Goal: Information Seeking & Learning: Find specific fact

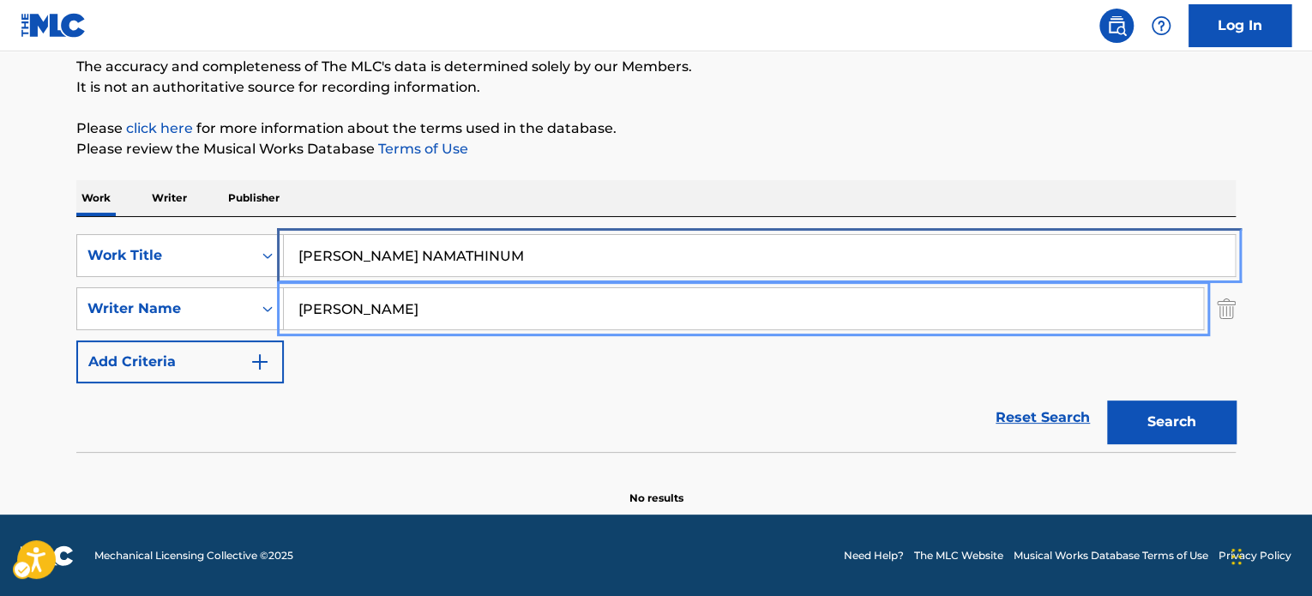
click at [529, 238] on input "[PERSON_NAME] NAMATHINUM" at bounding box center [759, 255] width 951 height 41
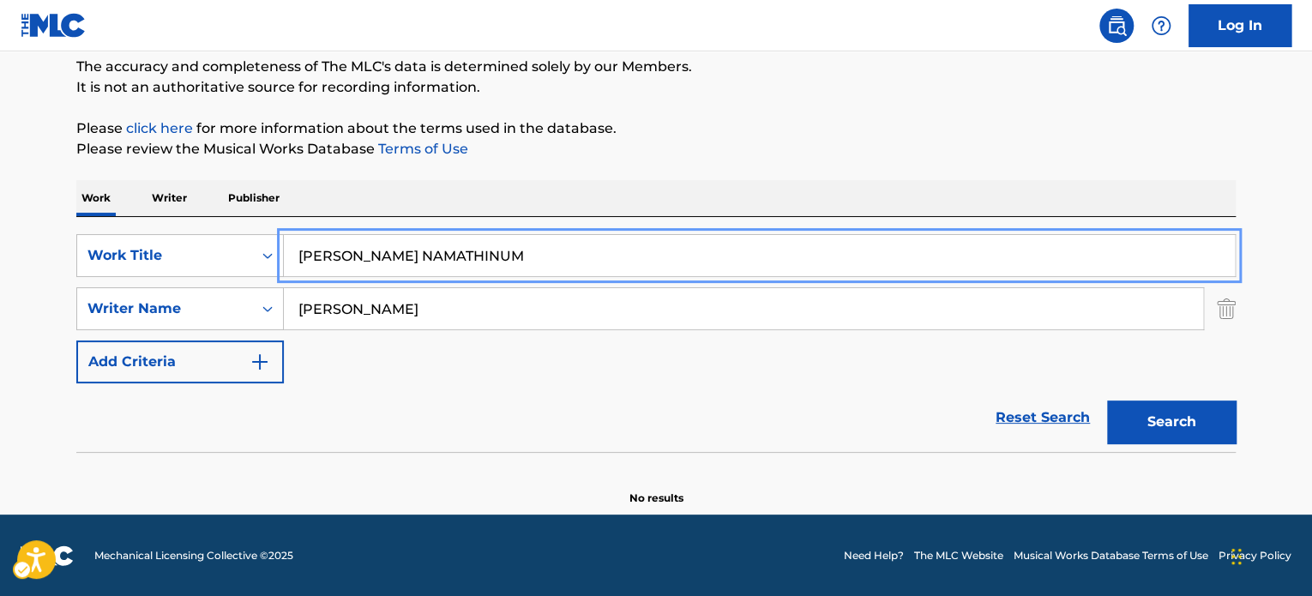
paste input "GETTING ON EDGE"
type input "GETTING ON EDGE"
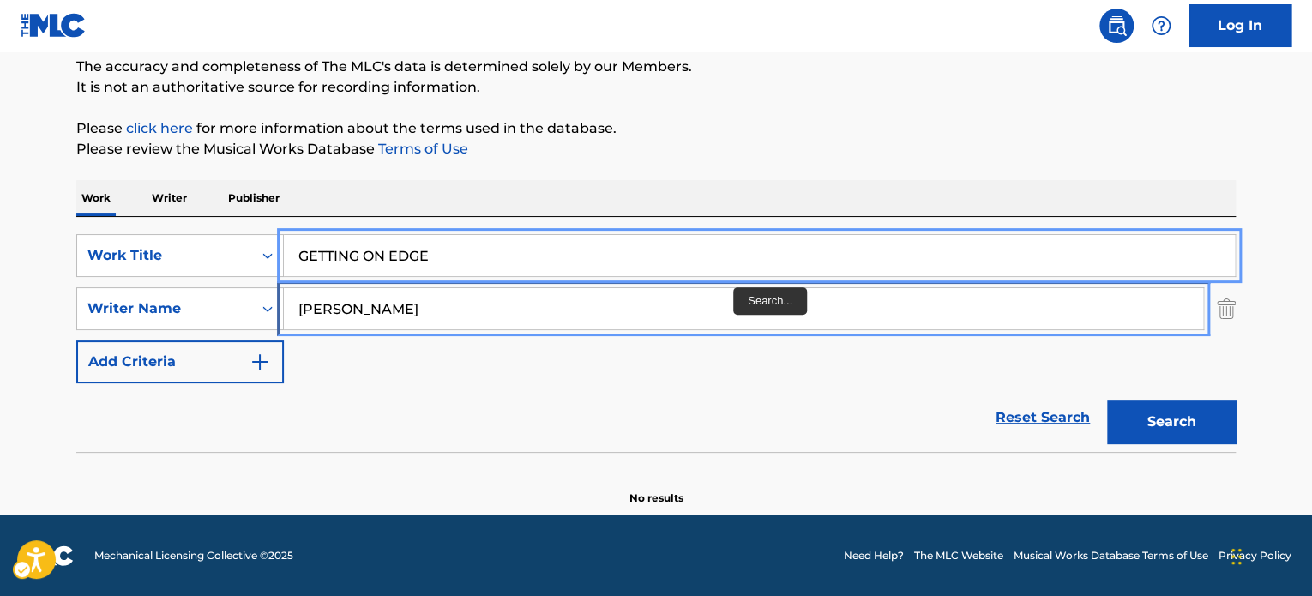
click at [741, 317] on input "[PERSON_NAME]" at bounding box center [743, 308] width 919 height 41
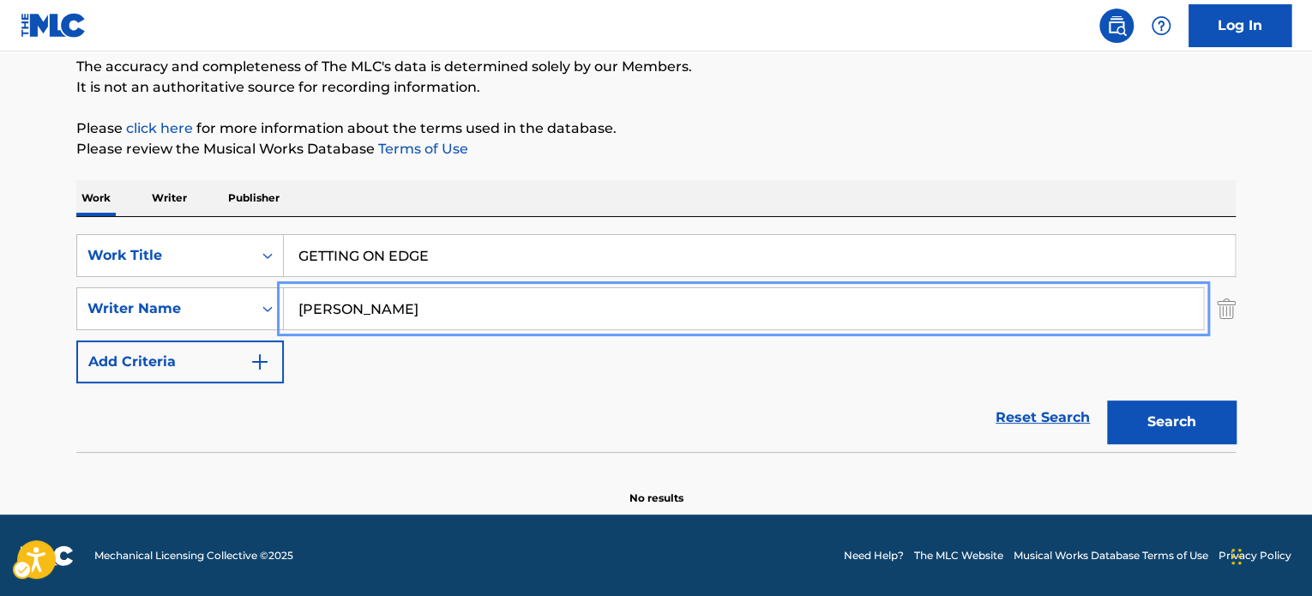
click at [741, 317] on input "[PERSON_NAME]" at bounding box center [743, 308] width 919 height 41
click at [1107, 400] on button "Search" at bounding box center [1171, 421] width 129 height 43
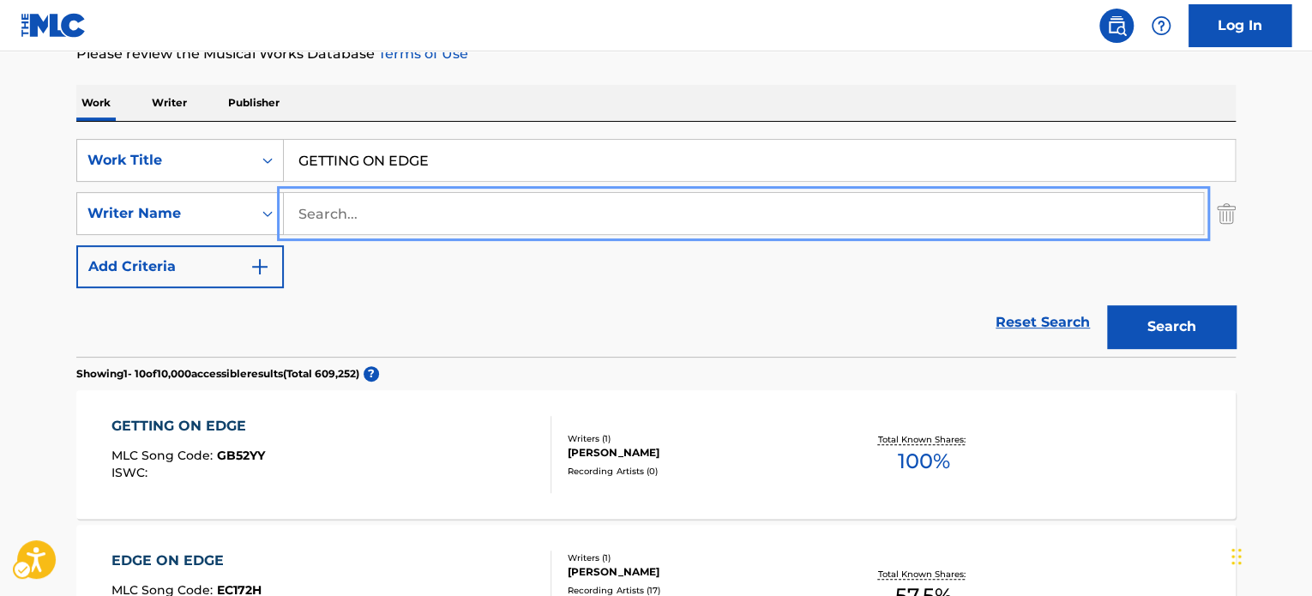
scroll to position [319, 0]
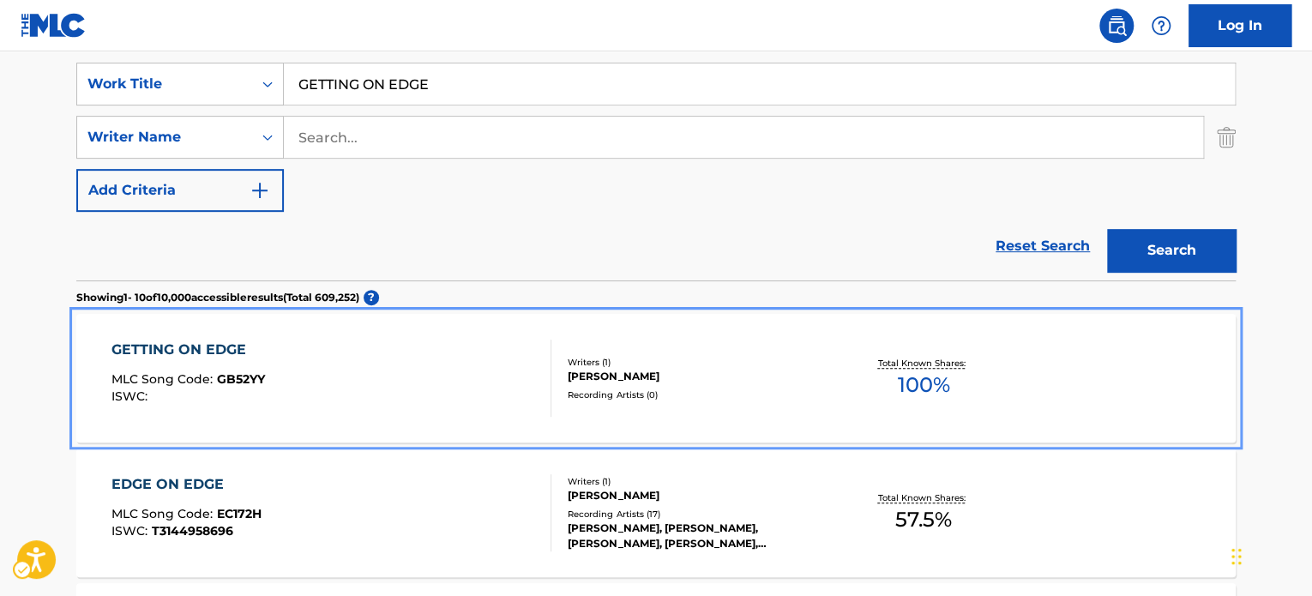
click at [638, 356] on div "Writers ( 1 )" at bounding box center [697, 362] width 259 height 13
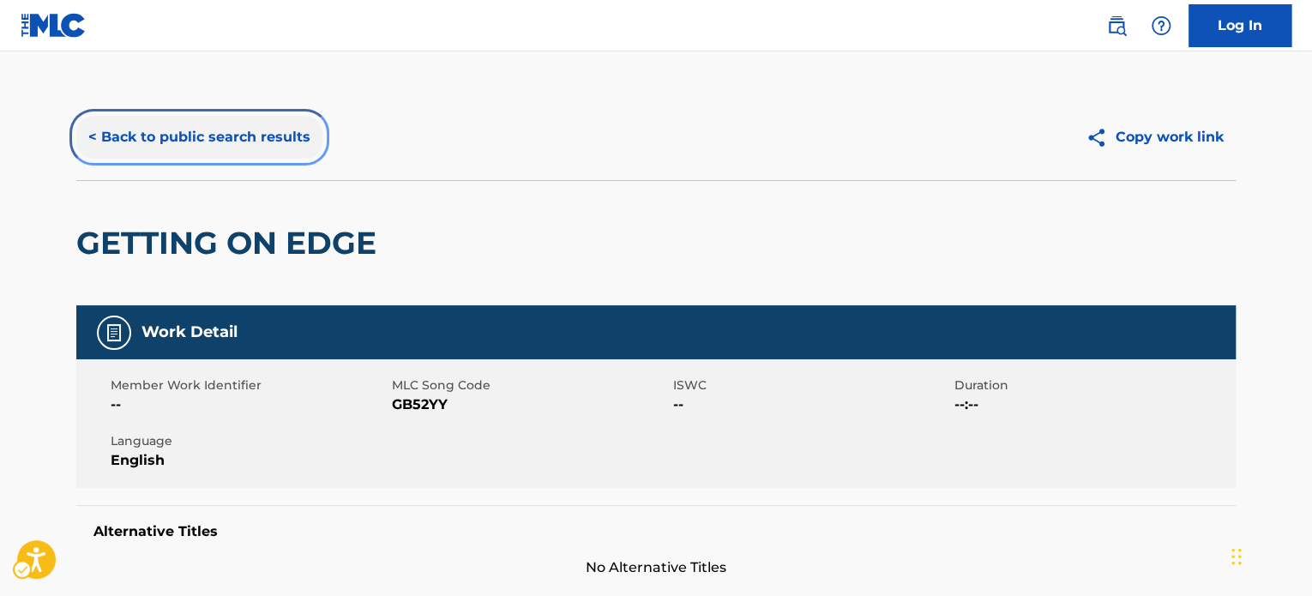
click at [288, 153] on button "< Back to public search results" at bounding box center [199, 137] width 246 height 43
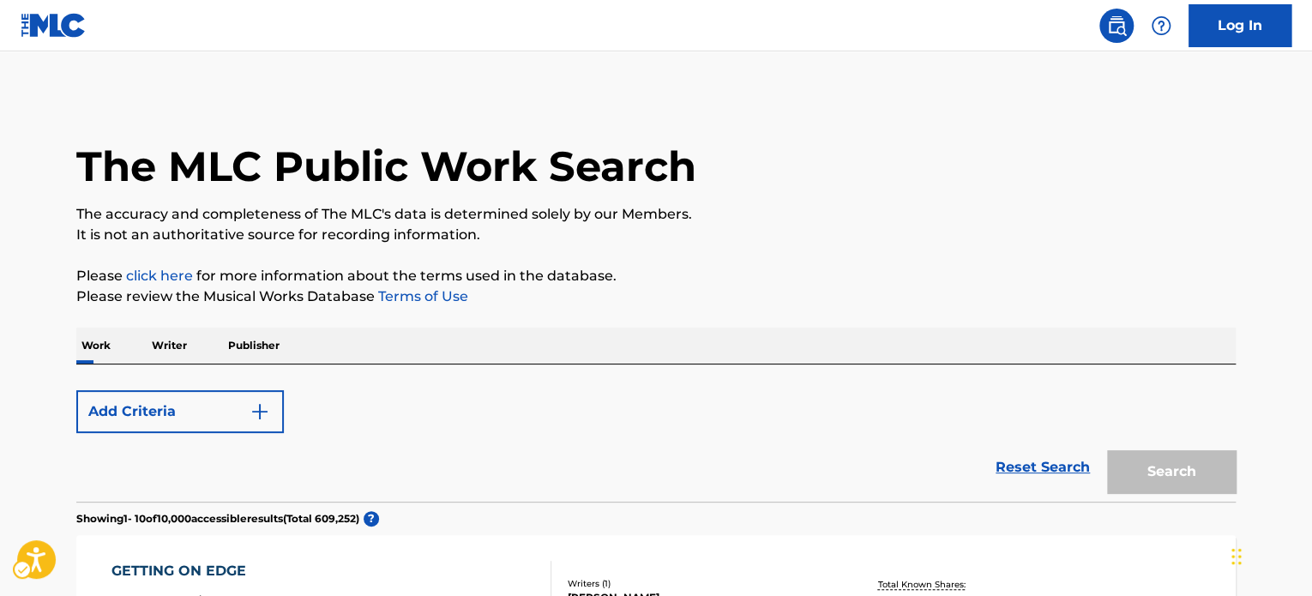
scroll to position [319, 0]
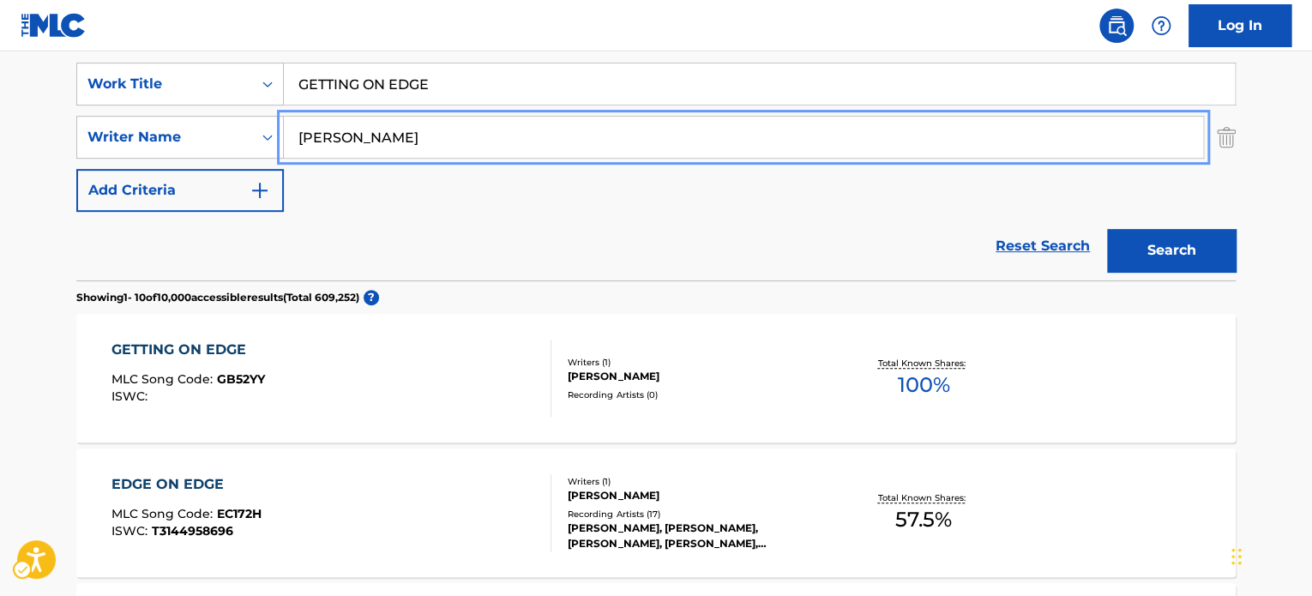
type input "[PERSON_NAME]"
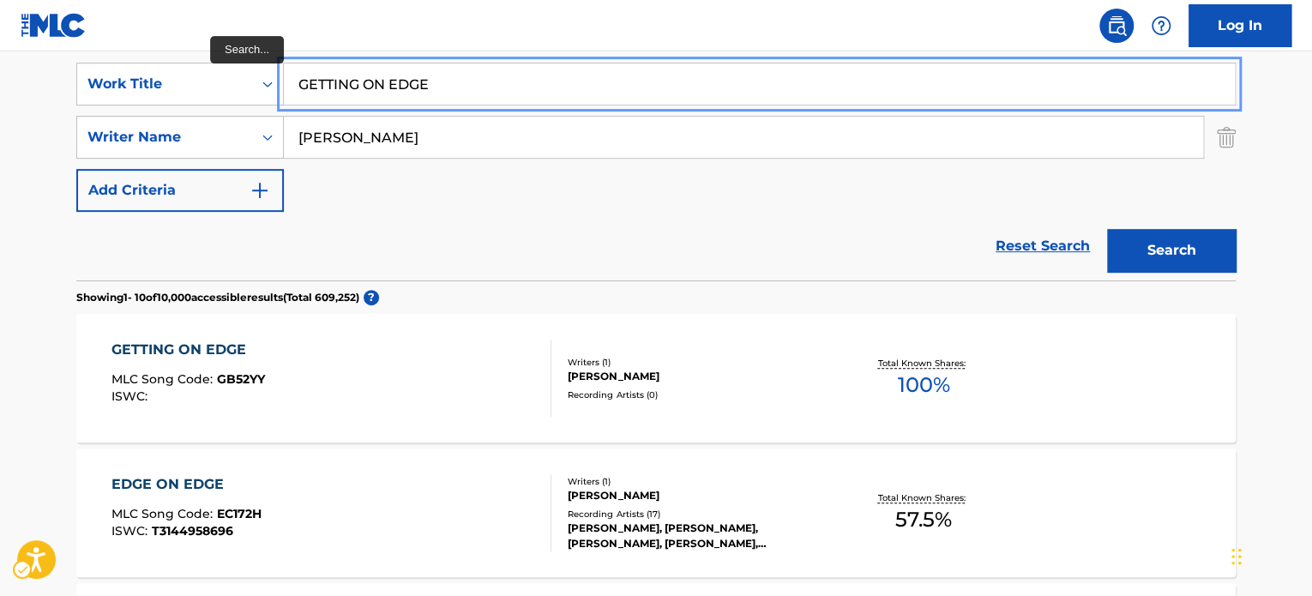
paste input "OODTIME GIRL"
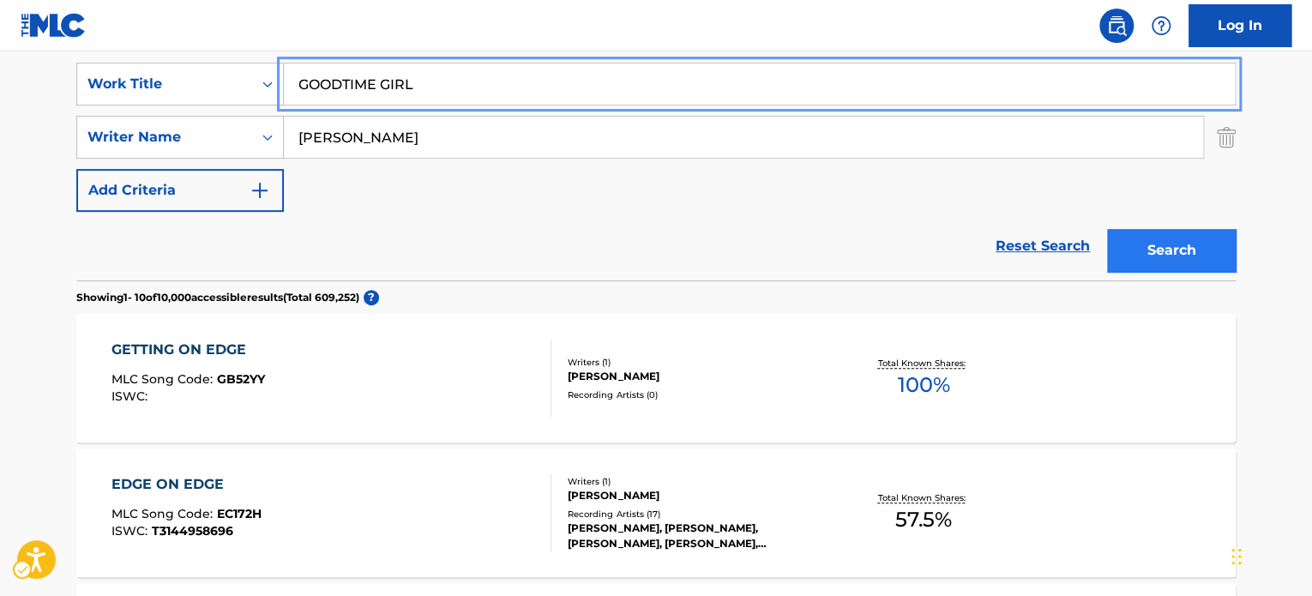
type input "GOODTIME GIRL"
click at [1198, 239] on button "Search" at bounding box center [1171, 250] width 129 height 43
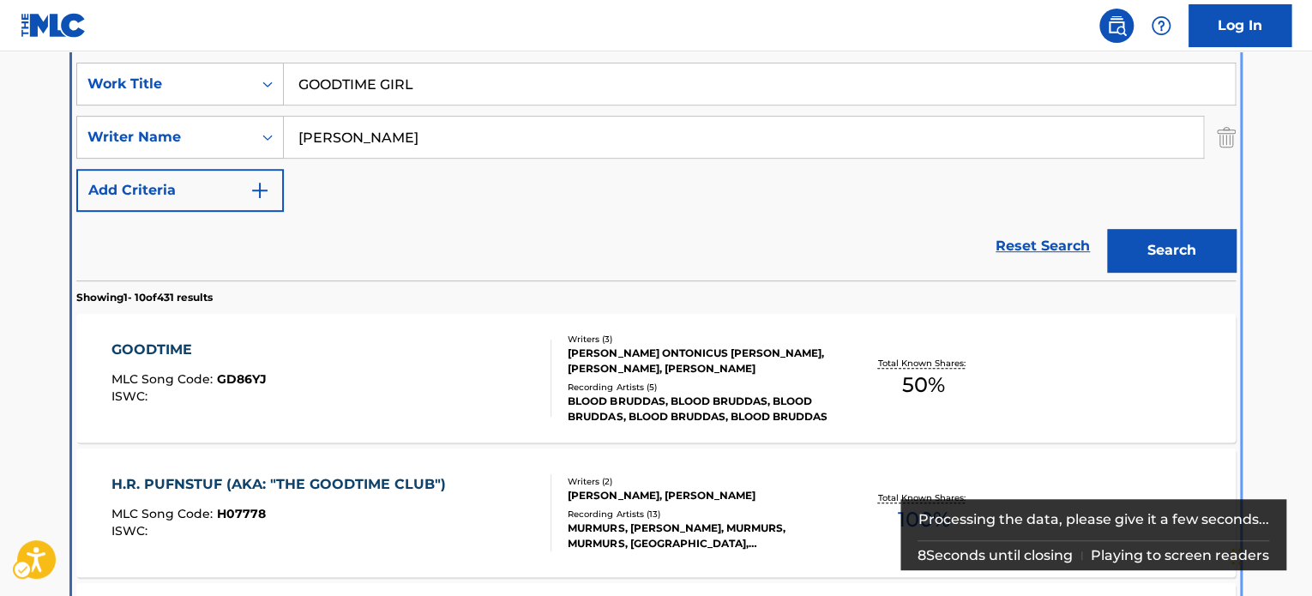
scroll to position [364, 0]
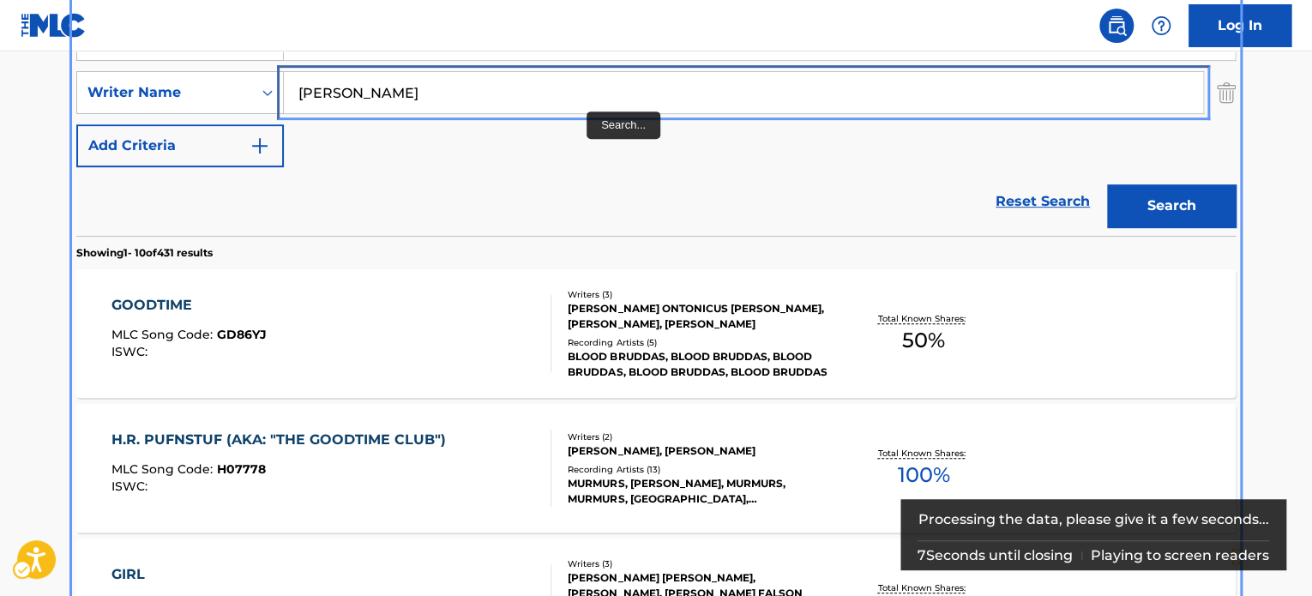
click at [581, 97] on input "[PERSON_NAME]" at bounding box center [743, 92] width 919 height 41
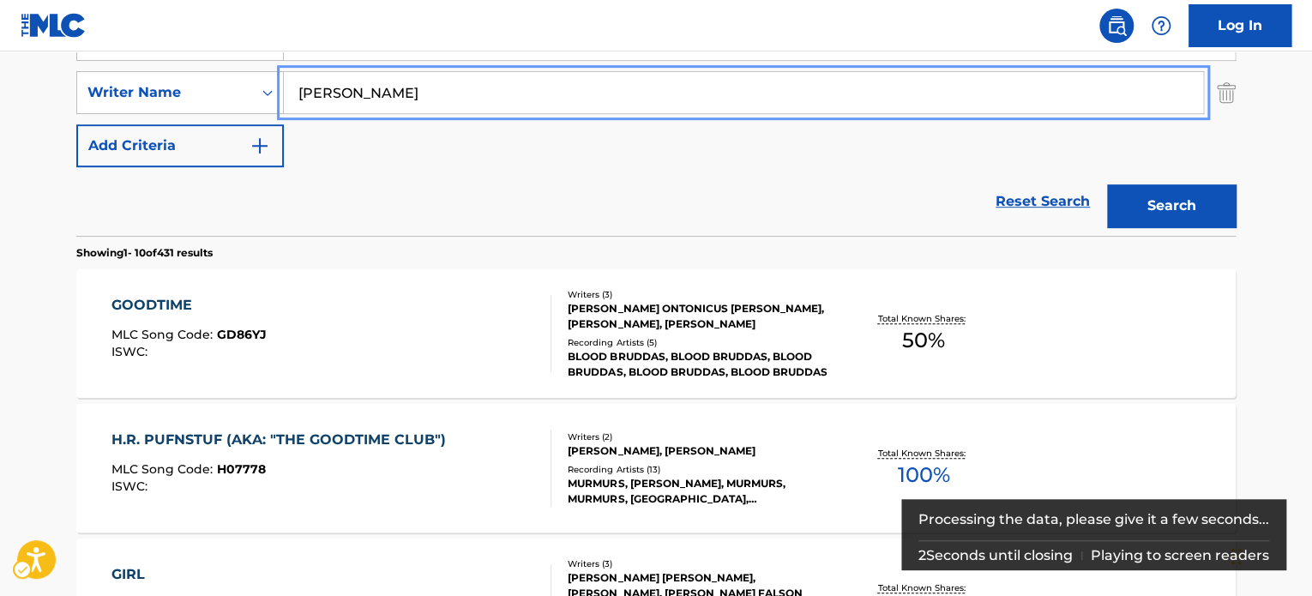
type input "[PERSON_NAME]"
click at [1107, 184] on button "Search" at bounding box center [1171, 205] width 129 height 43
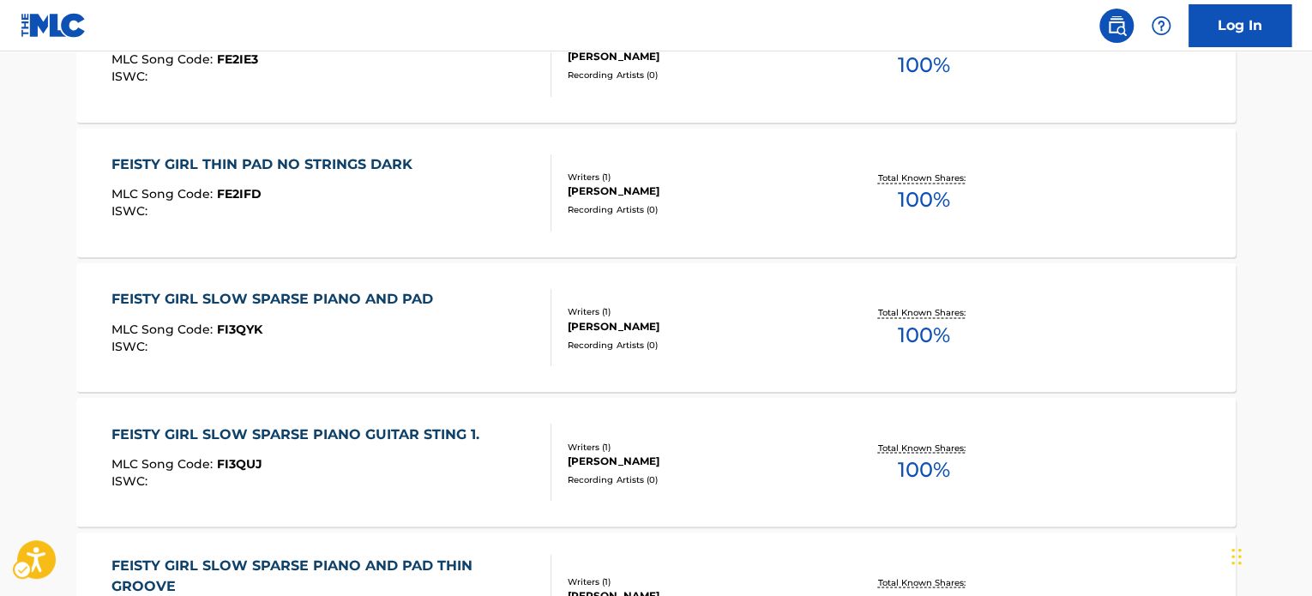
scroll to position [1556, 0]
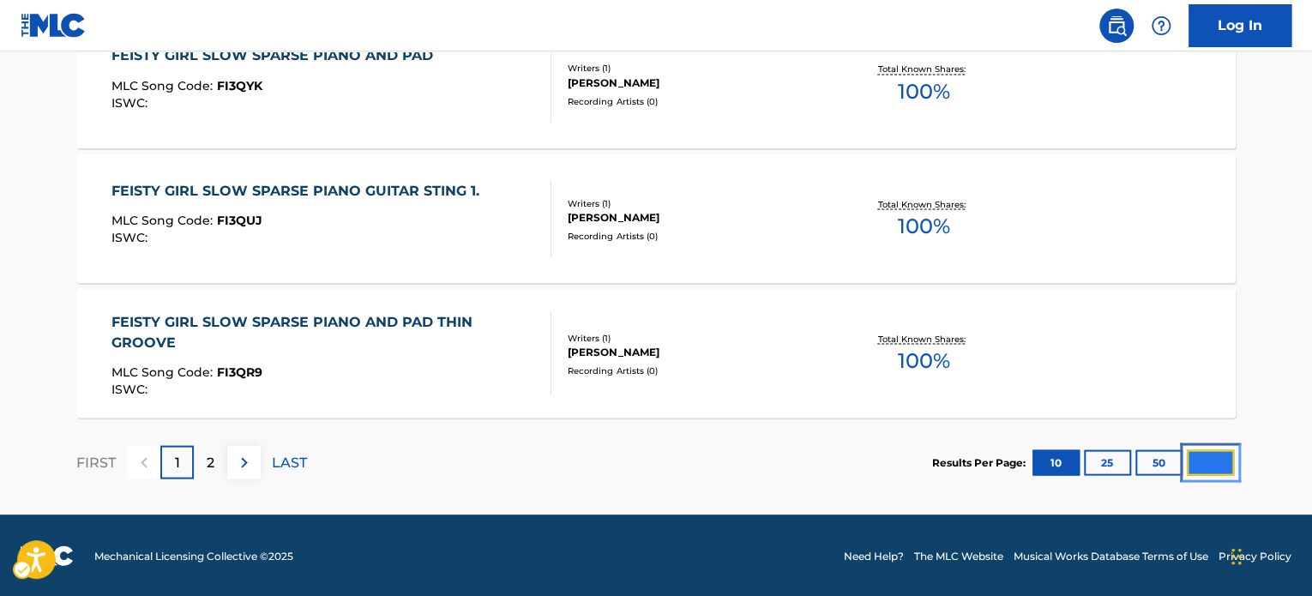
click at [1203, 461] on button "100" at bounding box center [1210, 462] width 47 height 26
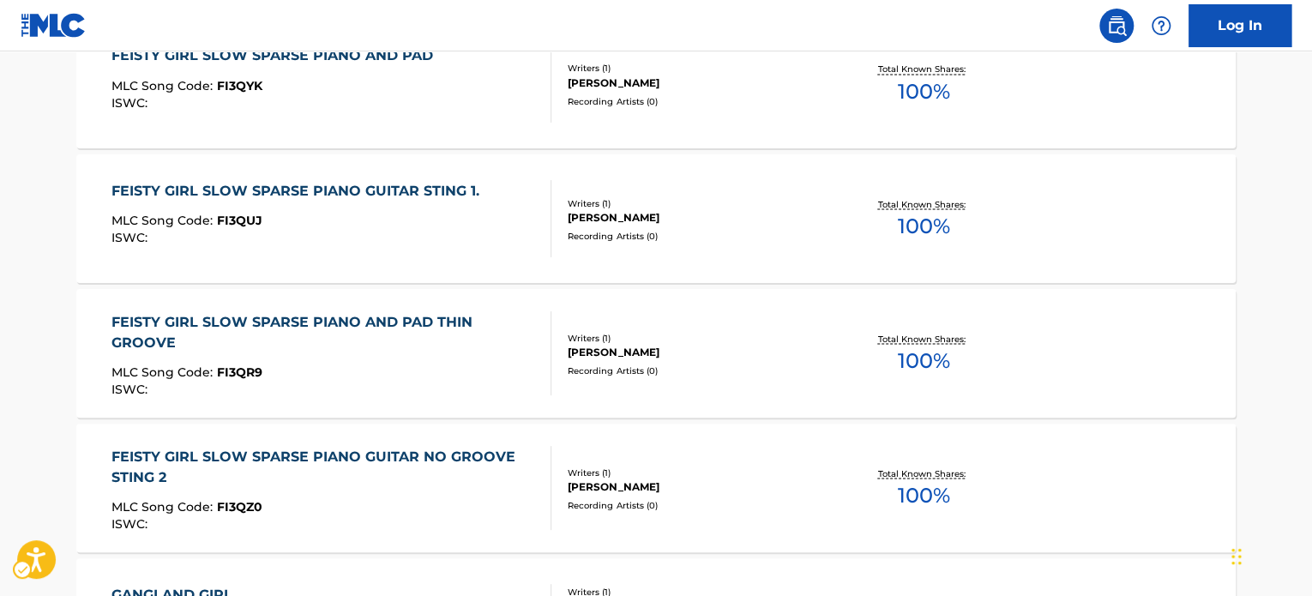
scroll to position [105, 0]
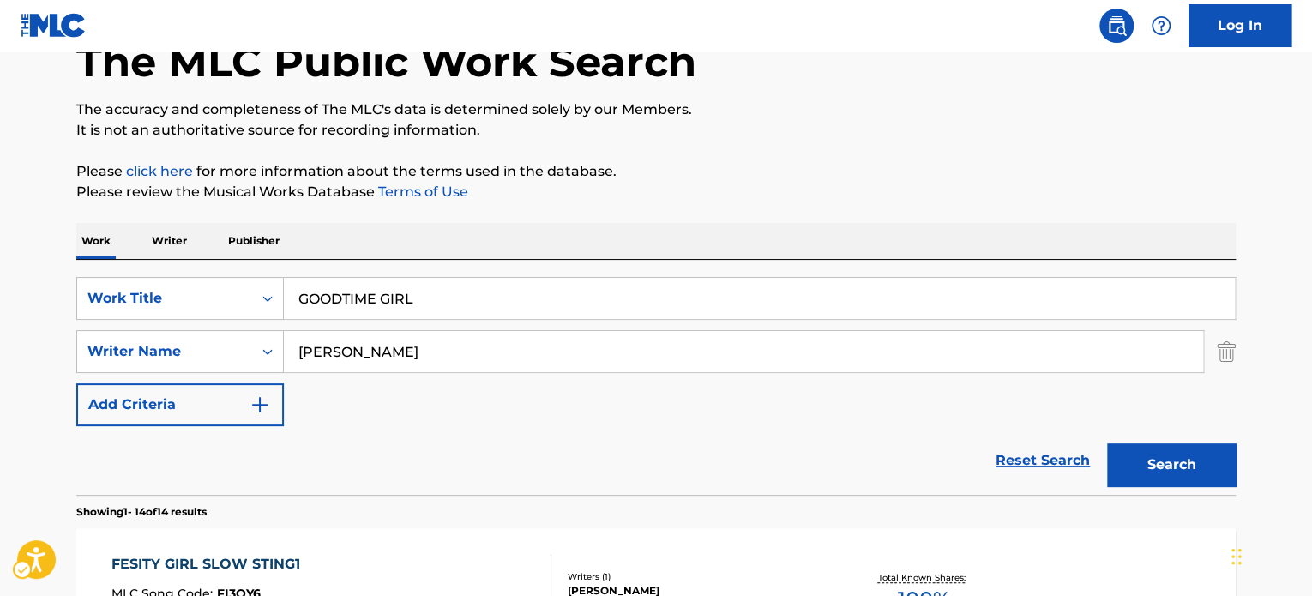
click at [505, 274] on div "SearchWithCriteria1cdf2547-efe5-4059-98ef-d665e908ec81 Work Title GOODTIME GIRL…" at bounding box center [655, 377] width 1159 height 235
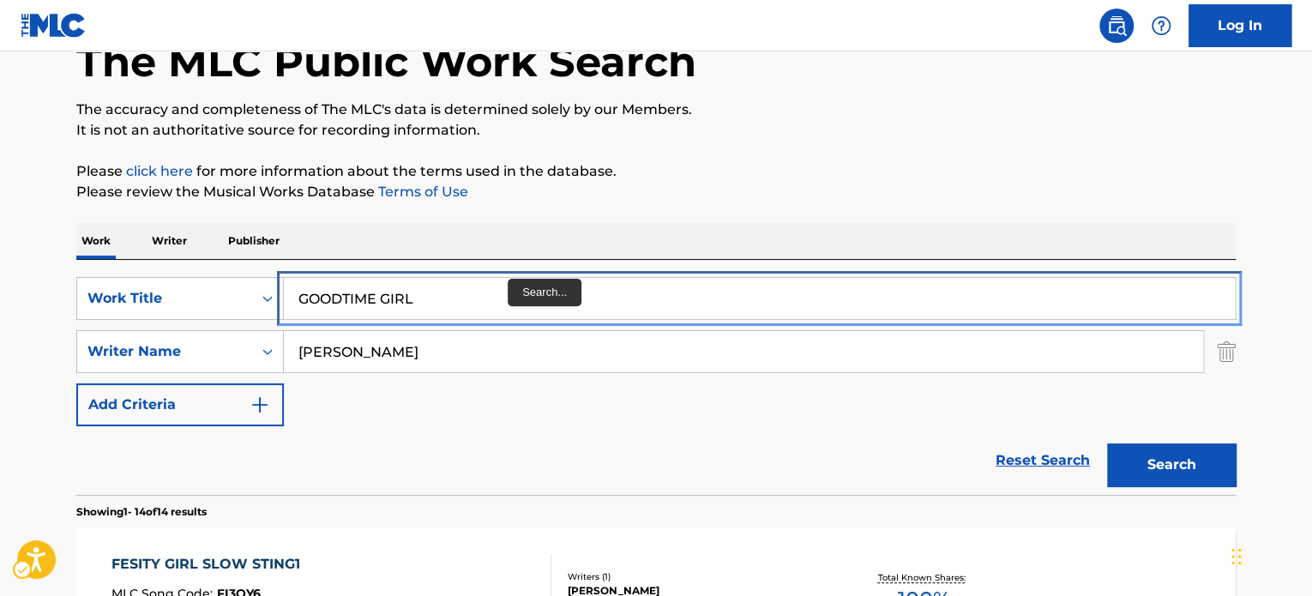
drag, startPoint x: 519, startPoint y: 301, endPoint x: 551, endPoint y: 305, distance: 32.9
click at [519, 301] on input "GOODTIME GIRL" at bounding box center [759, 298] width 951 height 41
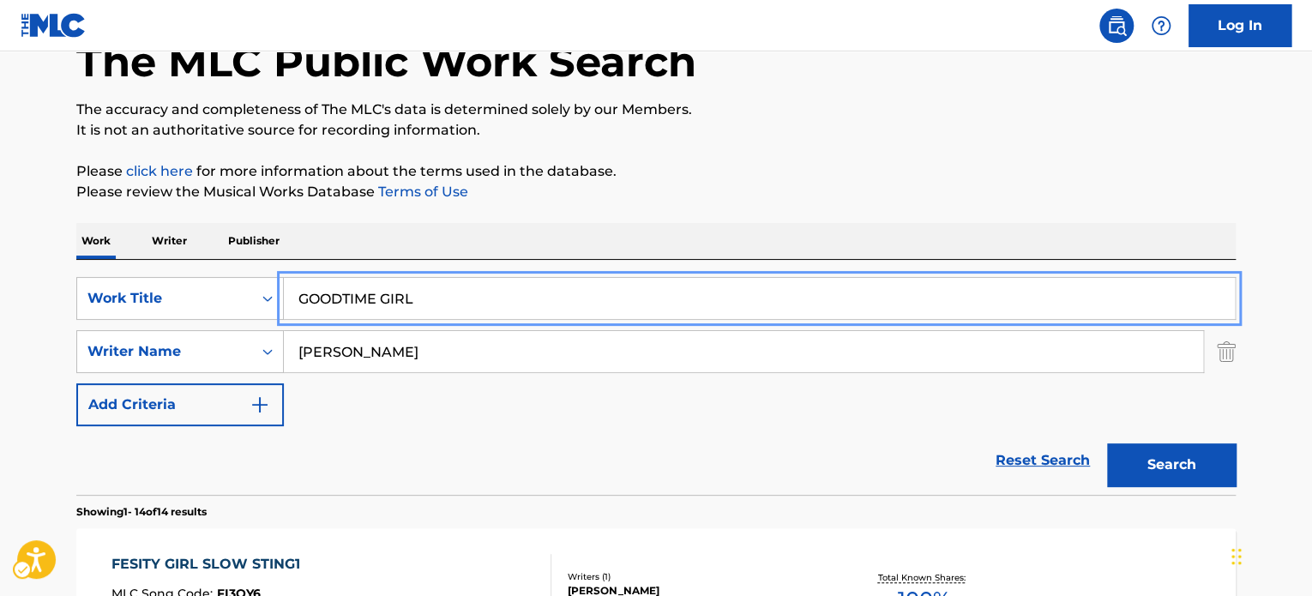
paste input "CLOSING BEL"
type input "CLOSING BELL"
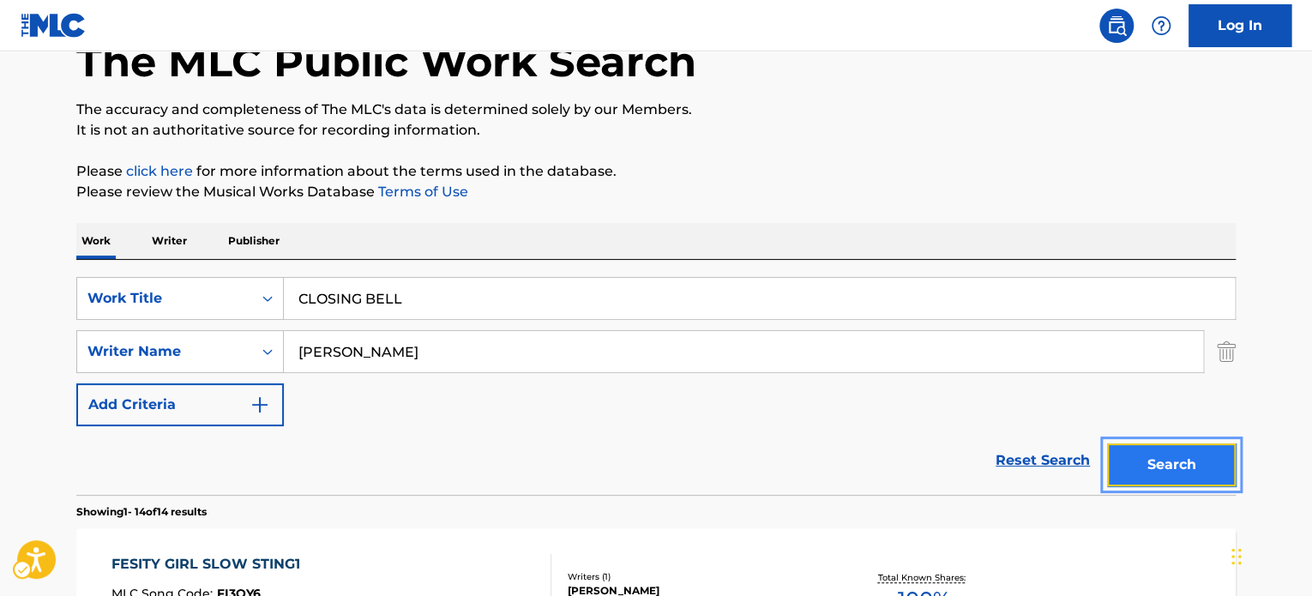
click at [1194, 473] on button "Search" at bounding box center [1171, 464] width 129 height 43
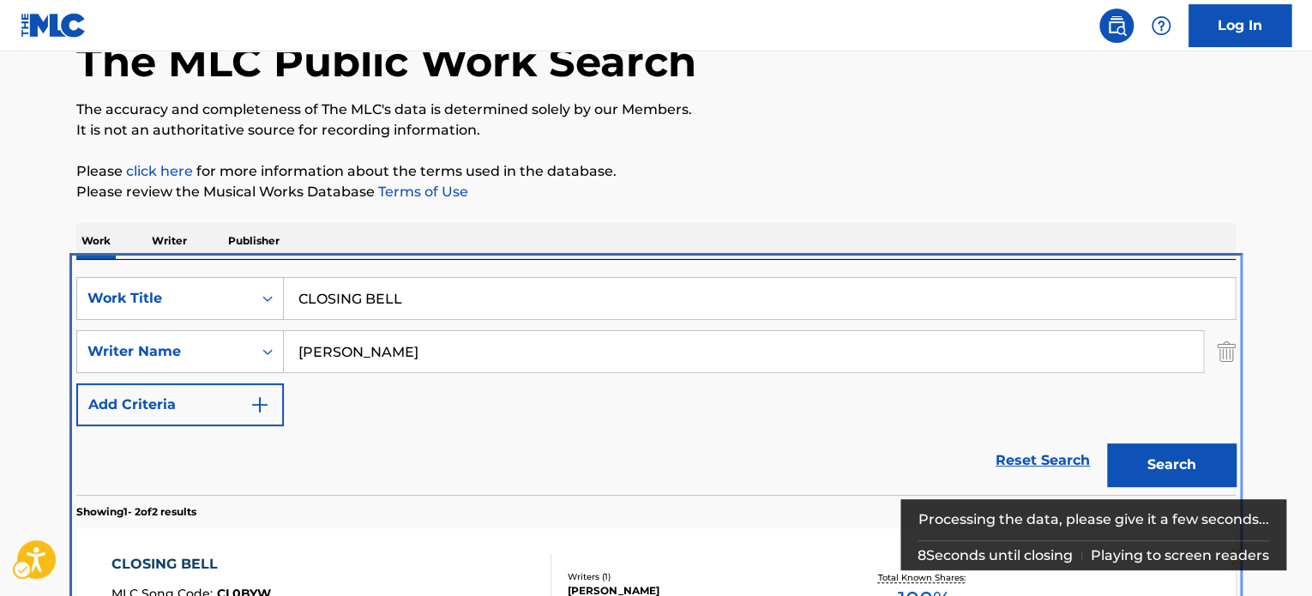
scroll to position [364, 0]
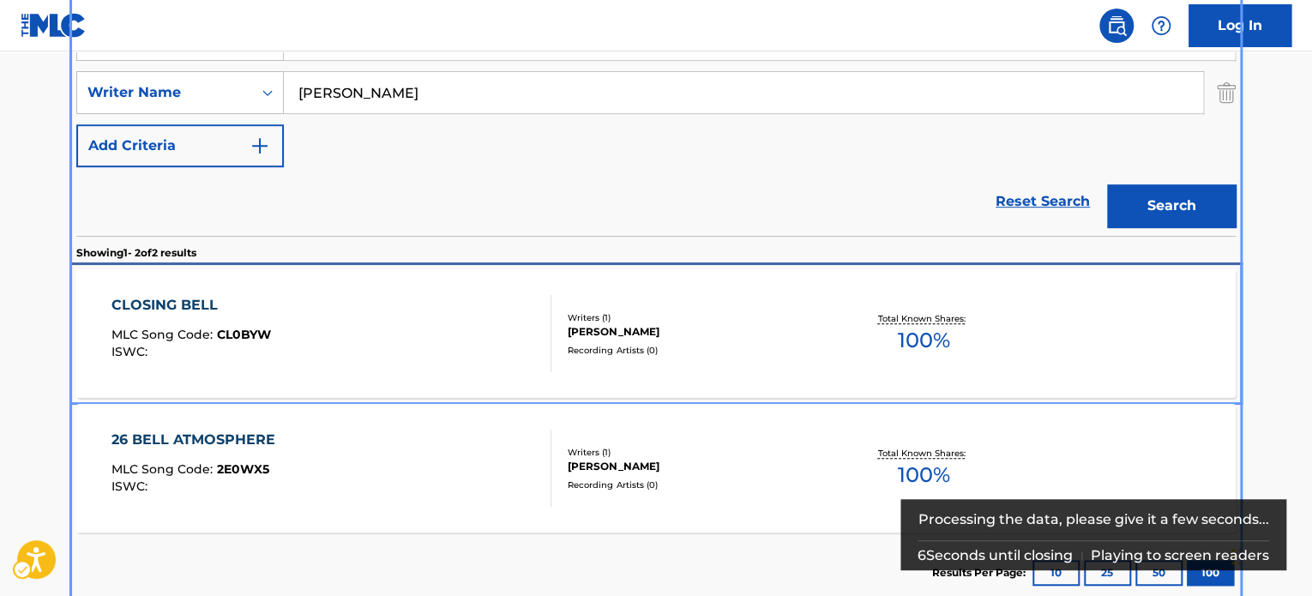
click at [744, 332] on div "[PERSON_NAME]" at bounding box center [697, 331] width 259 height 15
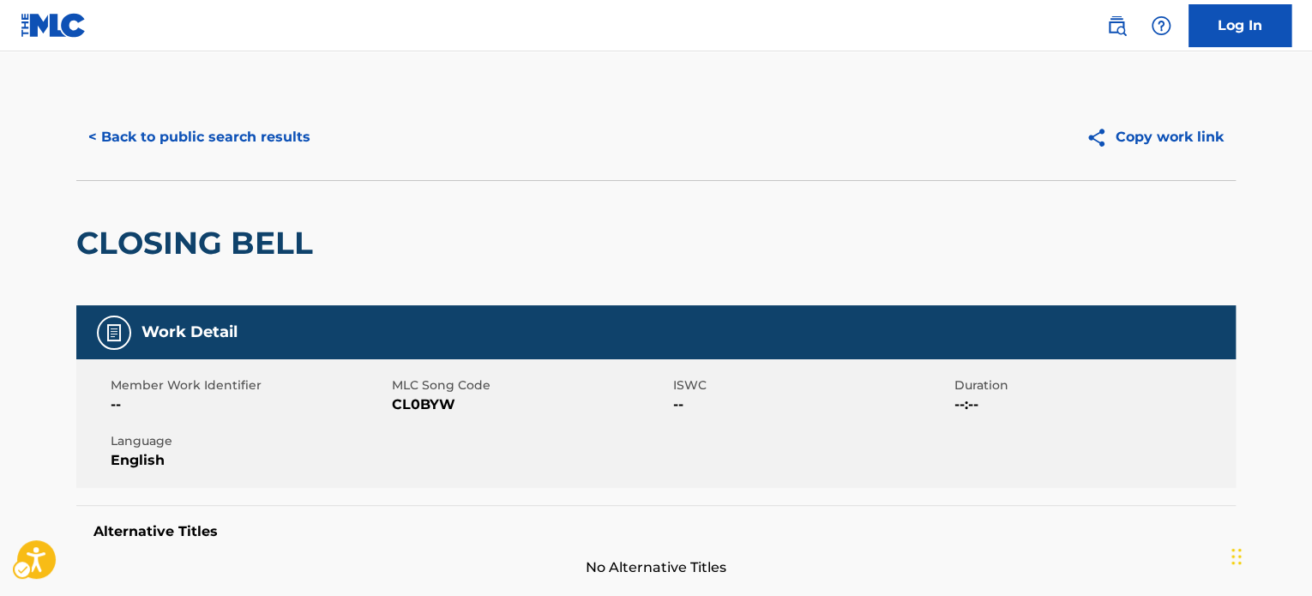
click at [226, 166] on div "< Back to public search results Copy work link" at bounding box center [655, 137] width 1159 height 86
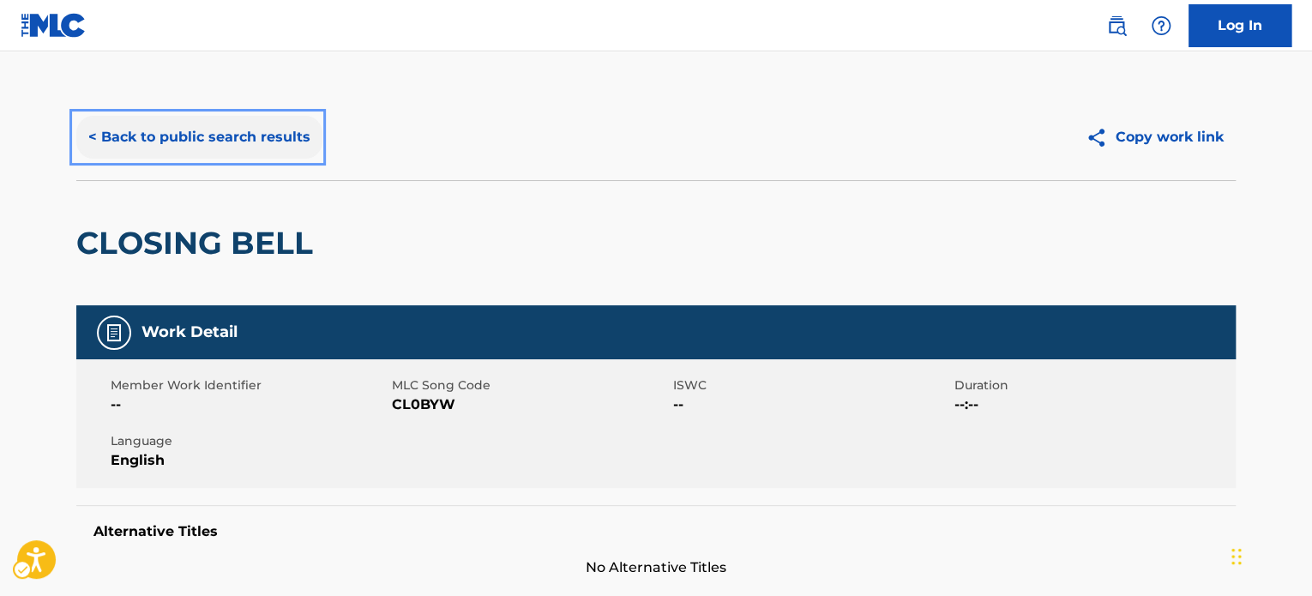
click at [232, 149] on button "< Back to public search results" at bounding box center [199, 137] width 246 height 43
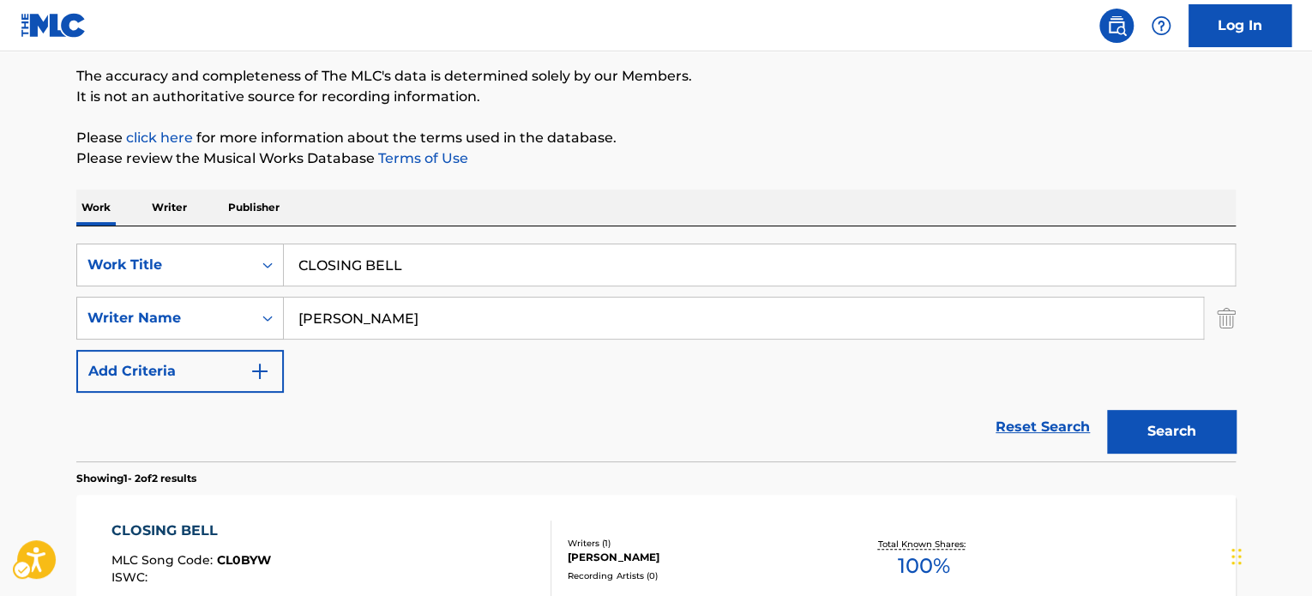
scroll to position [106, 0]
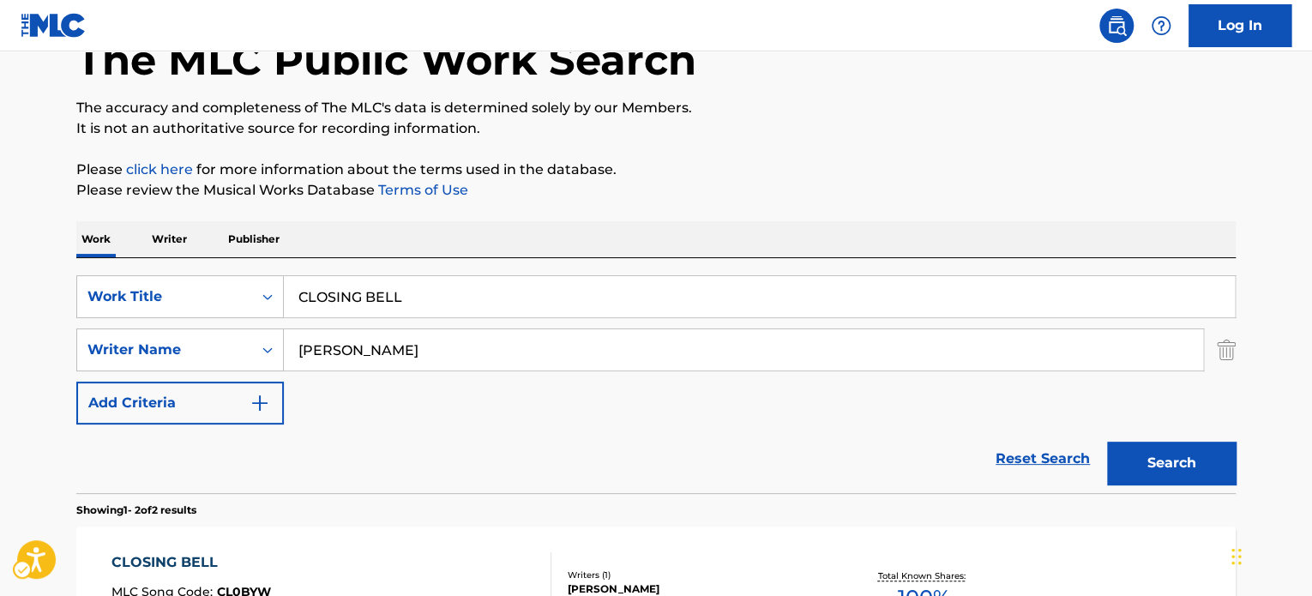
click at [412, 319] on div "SearchWithCriteria1cdf2547-efe5-4059-98ef-d665e908ec81 Work Title CLOSING BELL …" at bounding box center [655, 349] width 1159 height 149
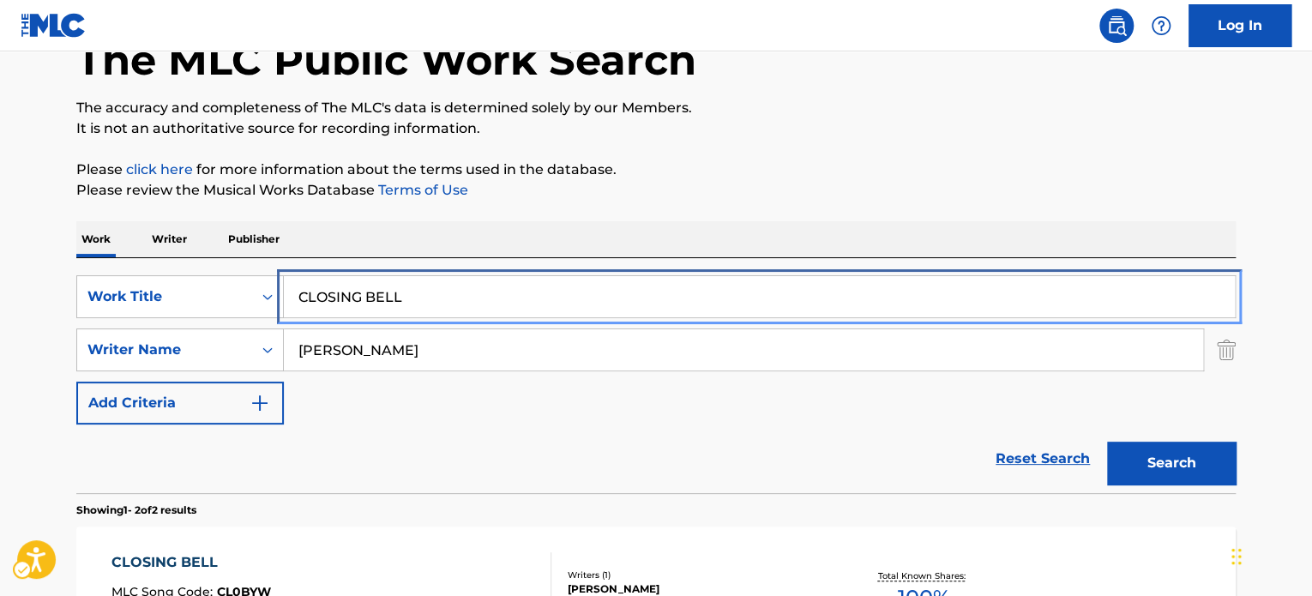
paste input "MOONLIGHT RISING"
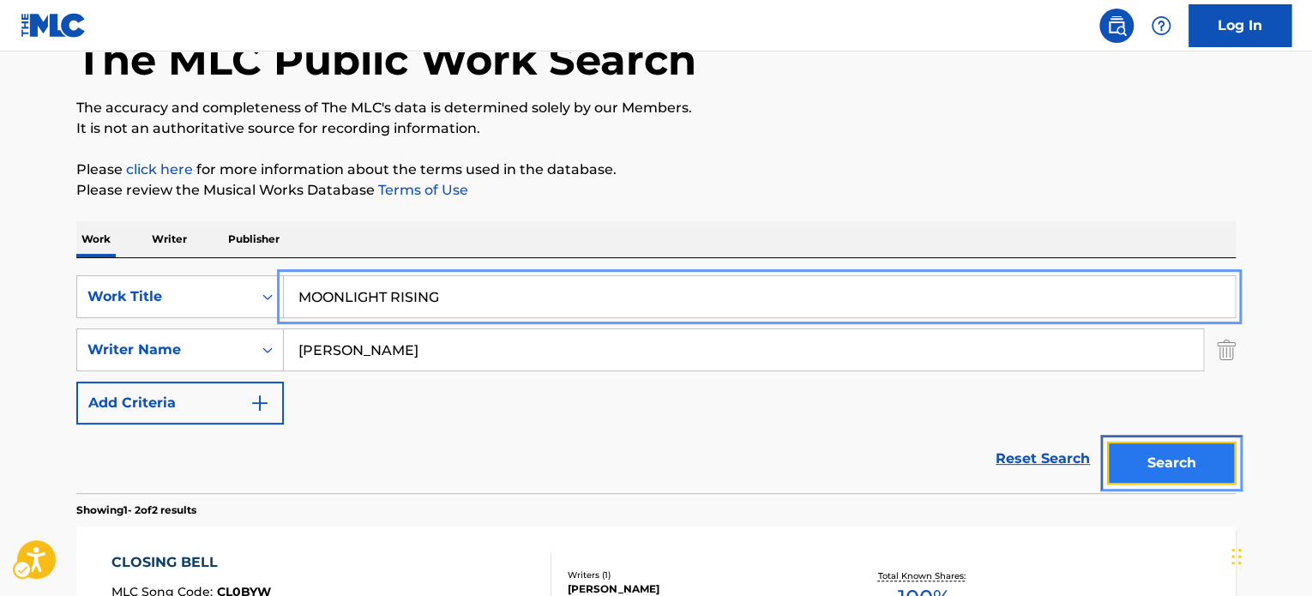
click at [1152, 466] on button "Search" at bounding box center [1171, 463] width 129 height 43
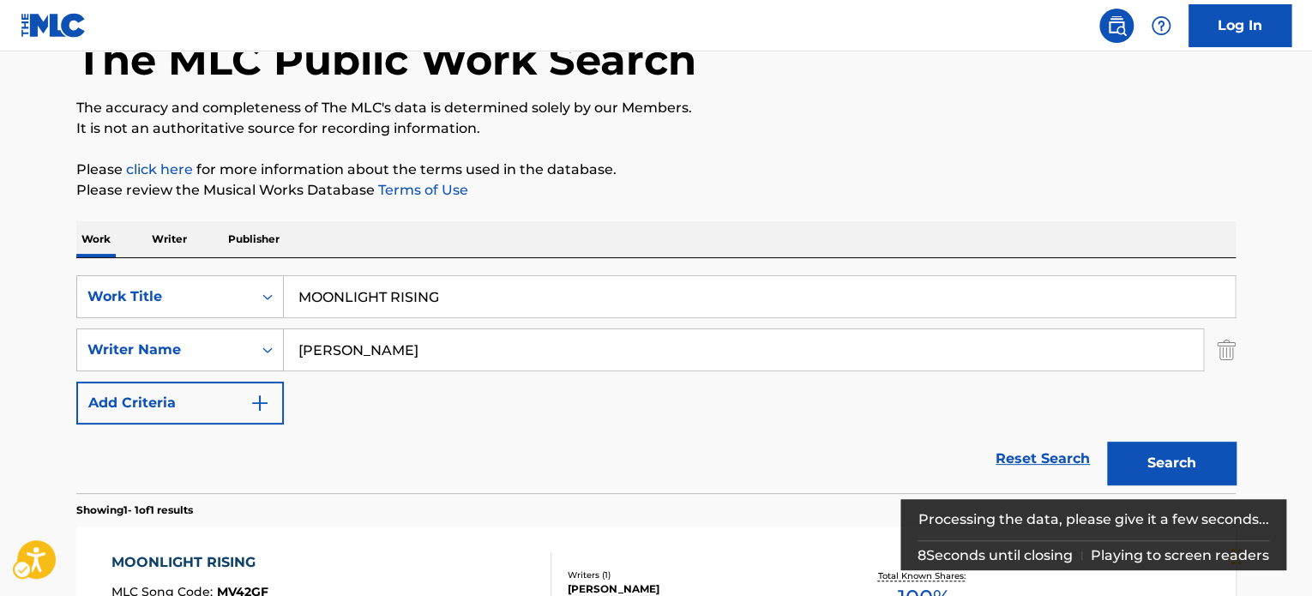
scroll to position [245, 0]
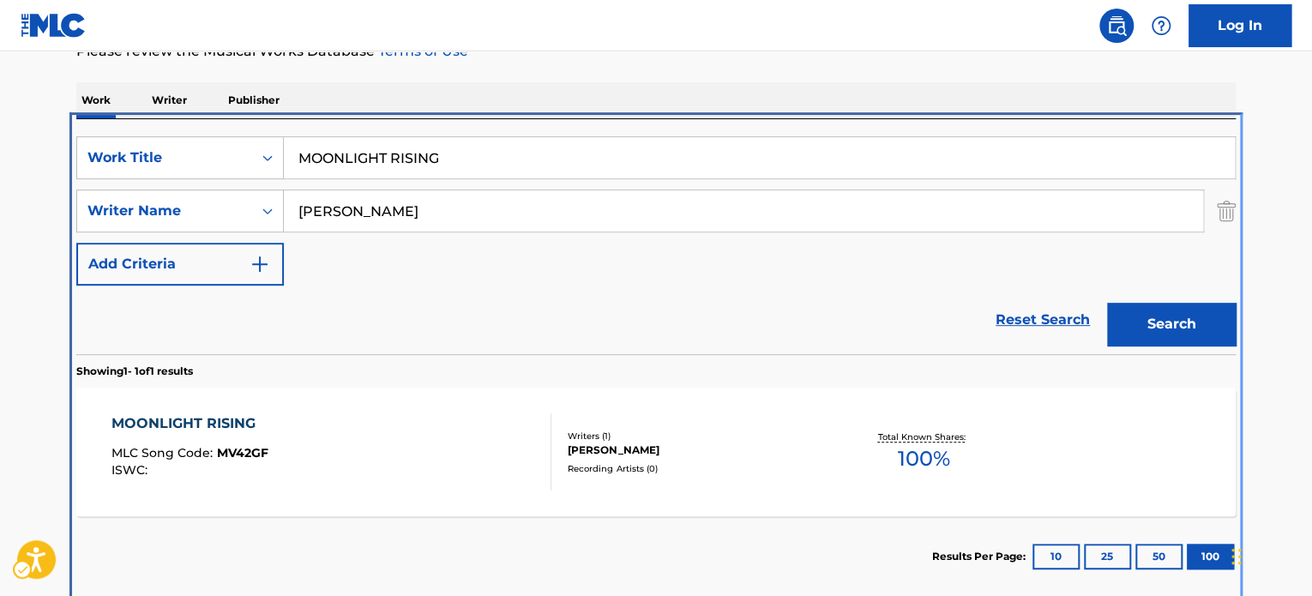
click at [418, 179] on div "SearchWithCriteria1cdf2547-efe5-4059-98ef-d665e908ec81 Work Title MOONLIGHT RIS…" at bounding box center [655, 210] width 1159 height 149
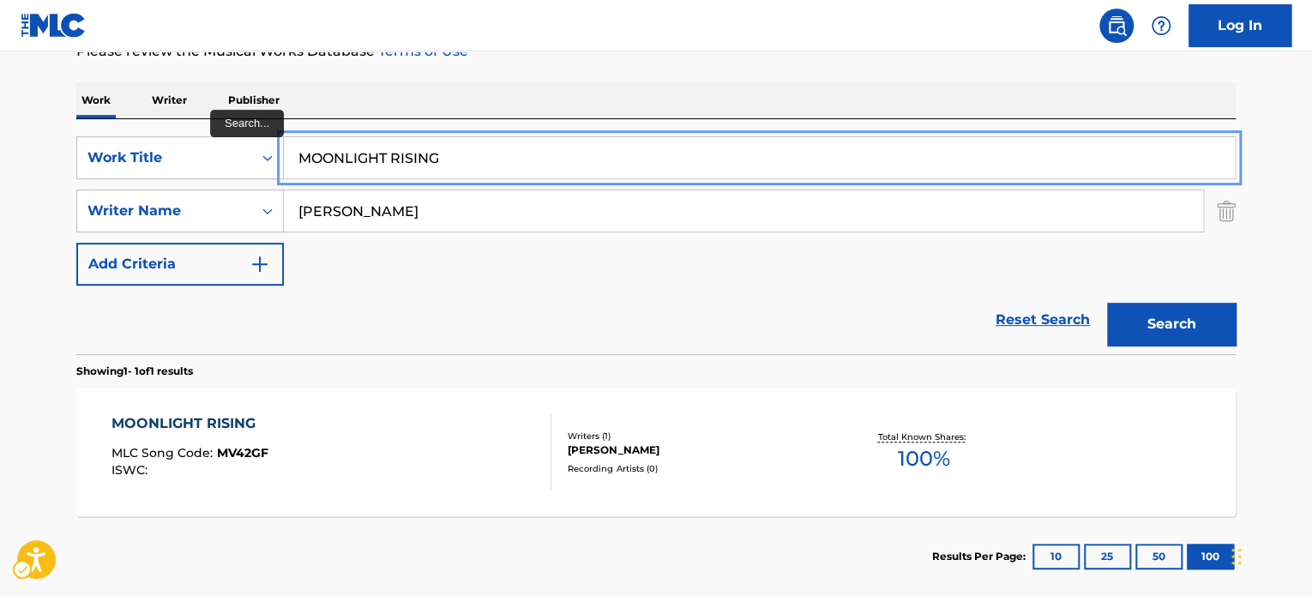
click at [423, 165] on input "MOONLIGHT RISING" at bounding box center [759, 157] width 951 height 41
paste input "SAVE OUR WORLD"
type input "SAVE OUR WORLD"
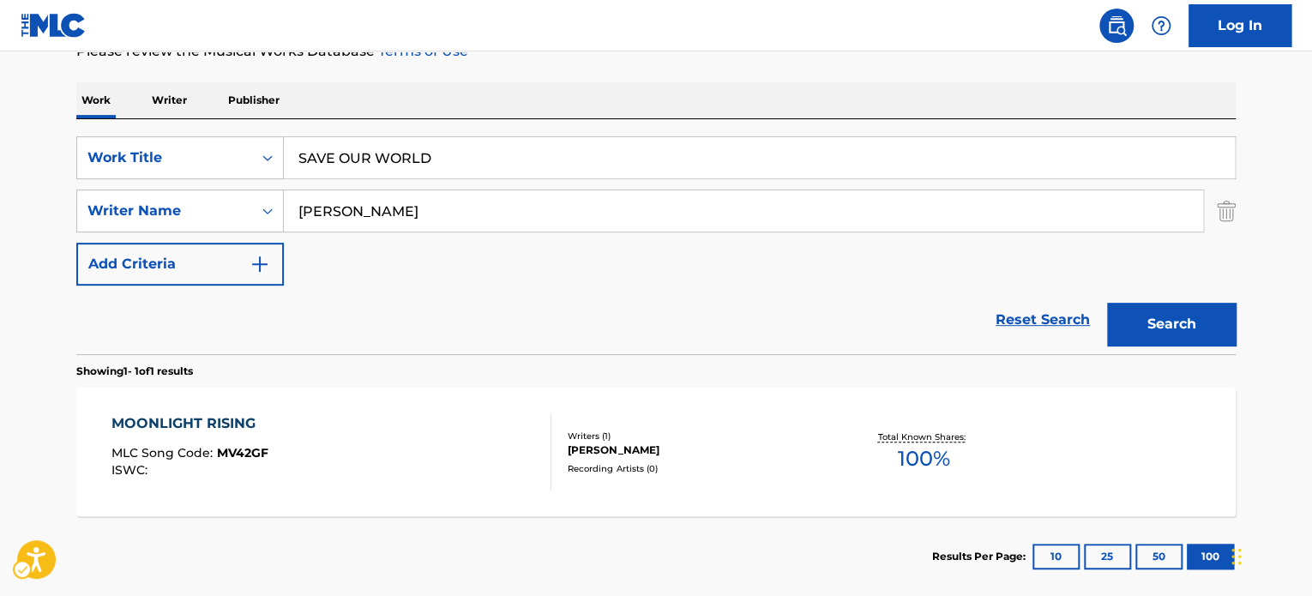
click at [1159, 300] on div "Search" at bounding box center [1167, 320] width 137 height 69
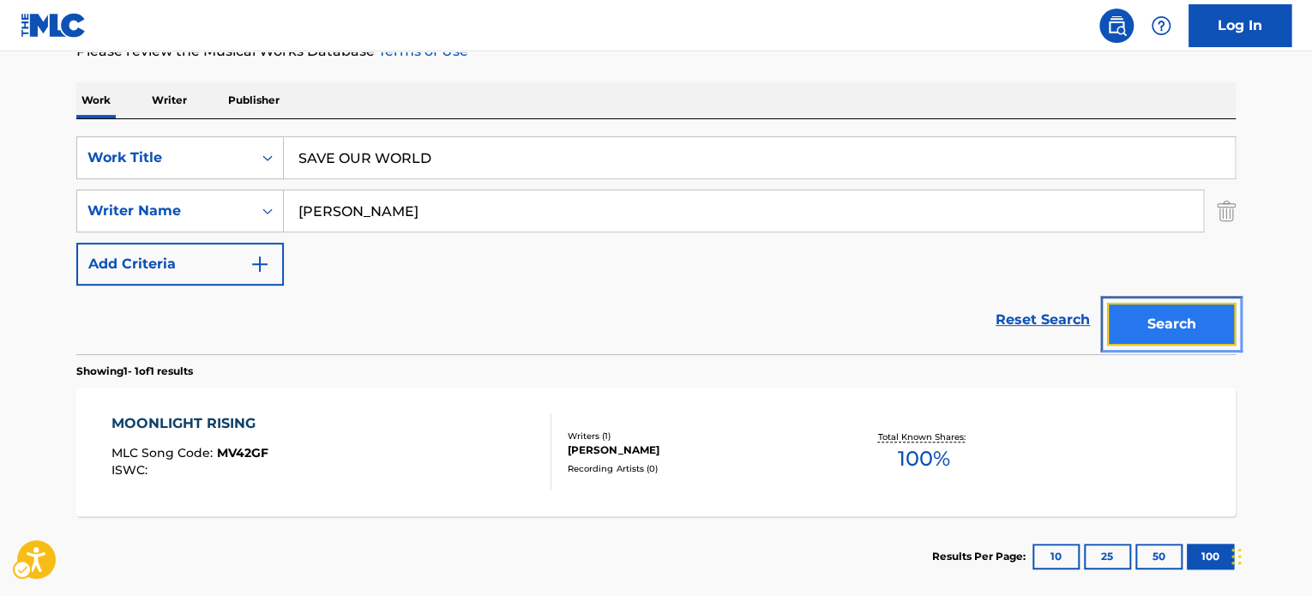
click at [1165, 318] on button "Search" at bounding box center [1171, 324] width 129 height 43
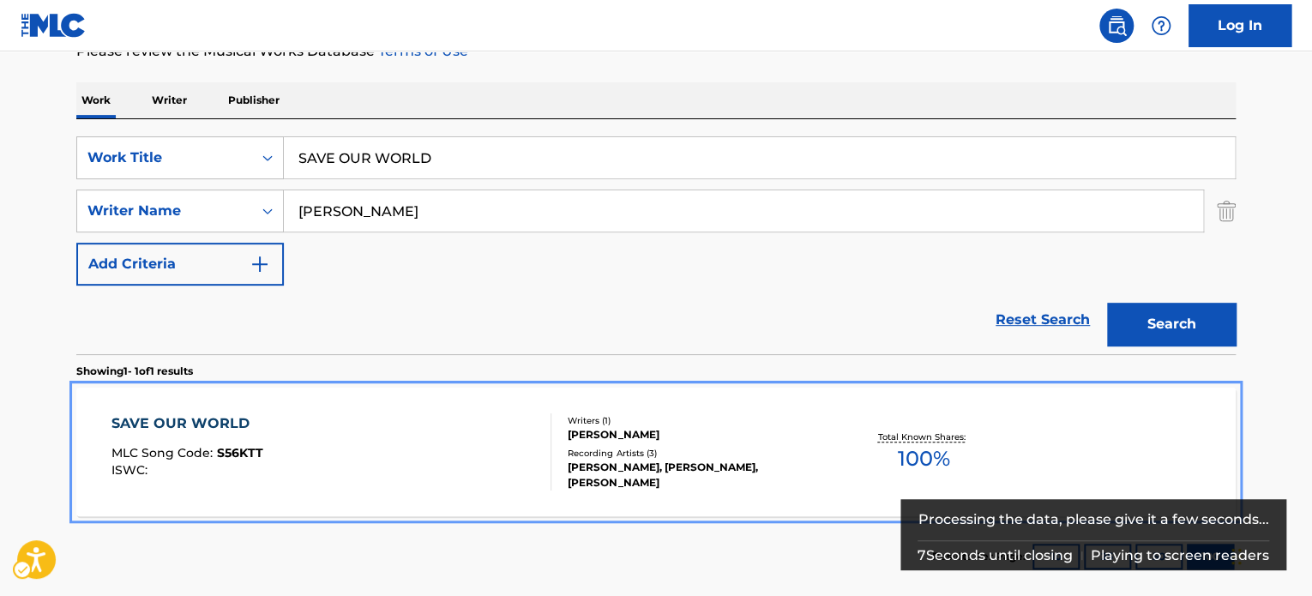
click at [631, 414] on div "SAVE OUR WORLD MLC Song Code : S56KTT ISWC : Writers ( 1 ) [PERSON_NAME] Record…" at bounding box center [655, 452] width 1159 height 129
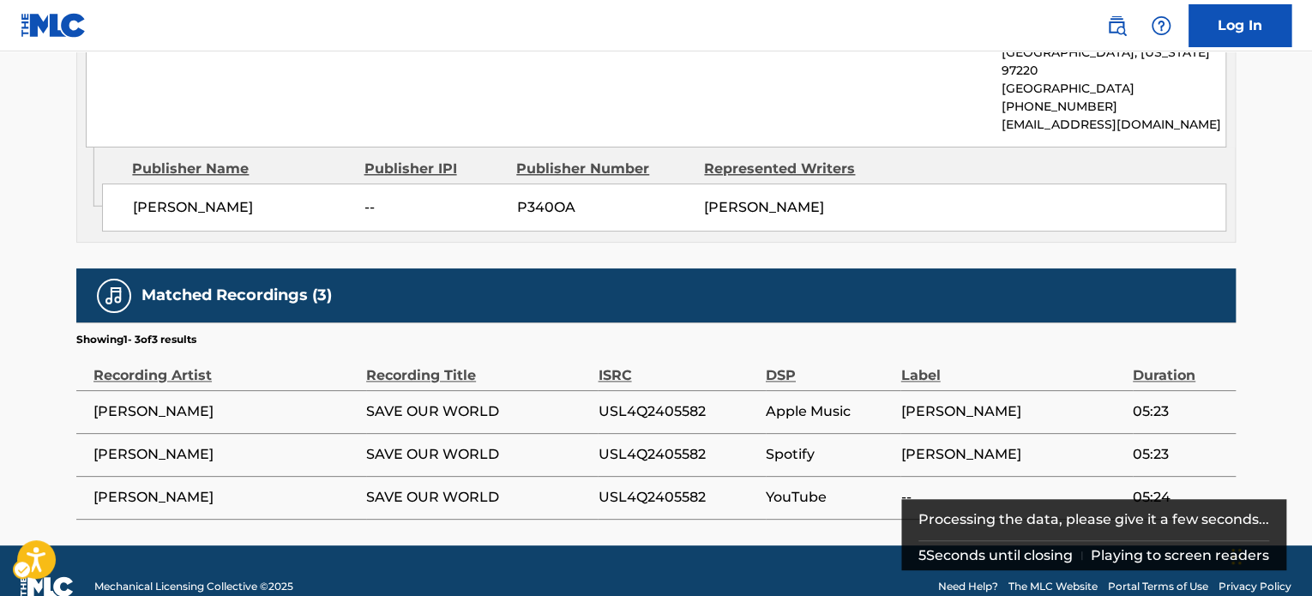
scroll to position [943, 0]
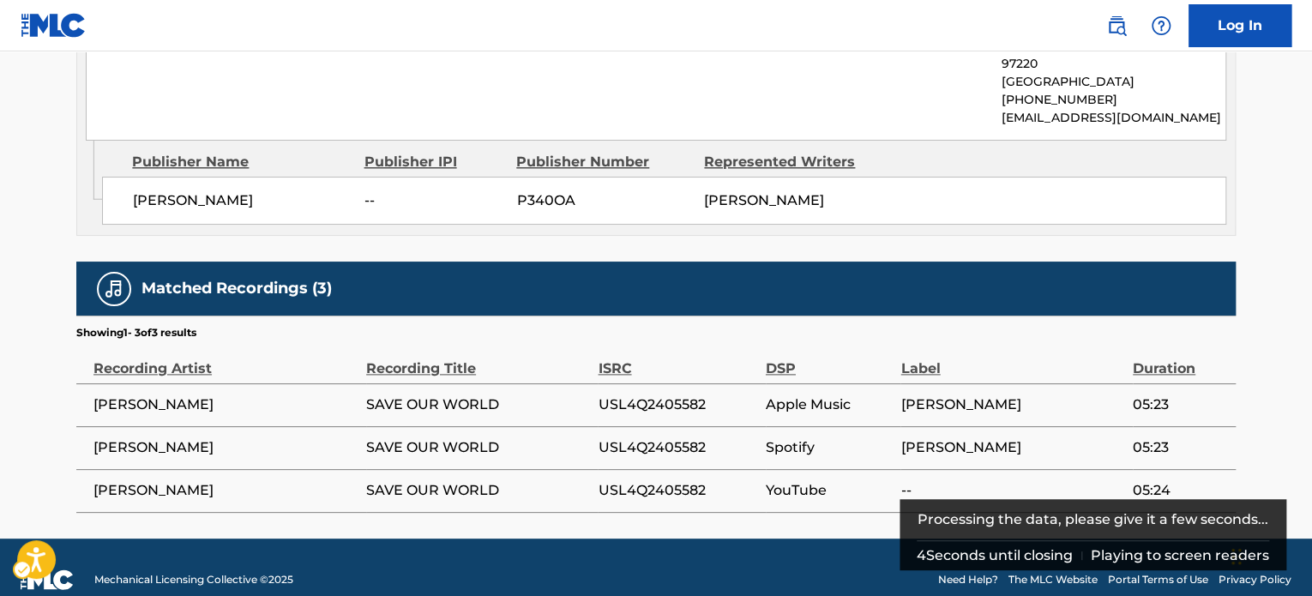
click at [639, 400] on span "USL4Q2405582" at bounding box center [677, 404] width 159 height 21
copy span "USL4Q2405582"
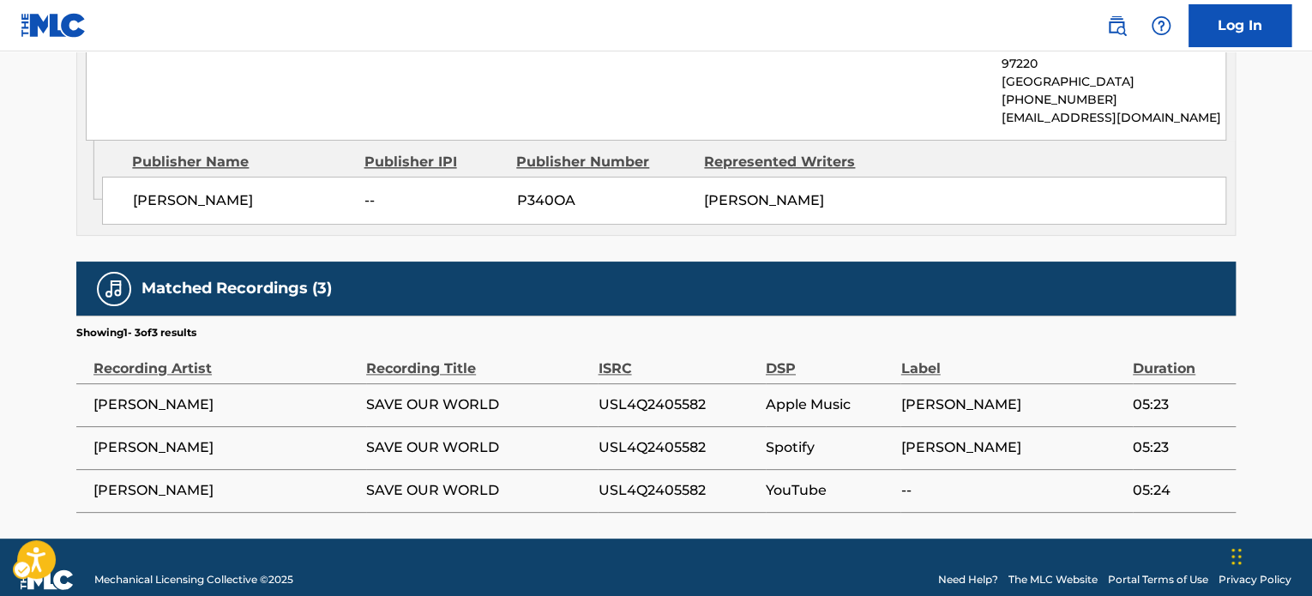
click at [384, 165] on div "Publisher IPI" at bounding box center [434, 162] width 140 height 21
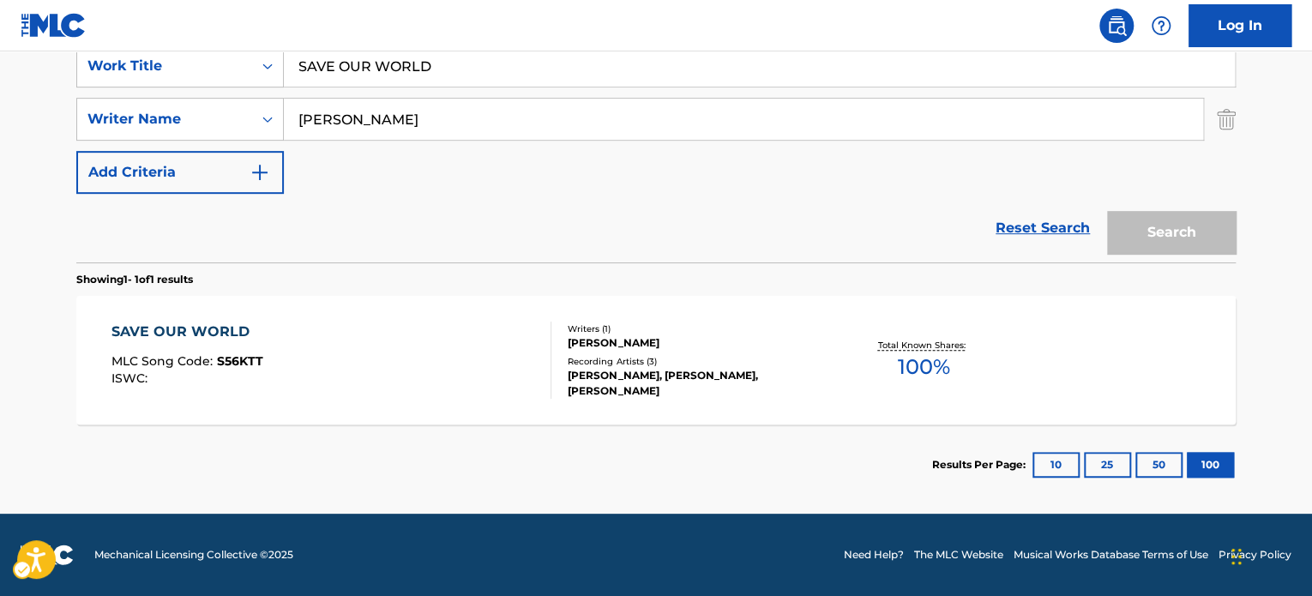
scroll to position [238, 0]
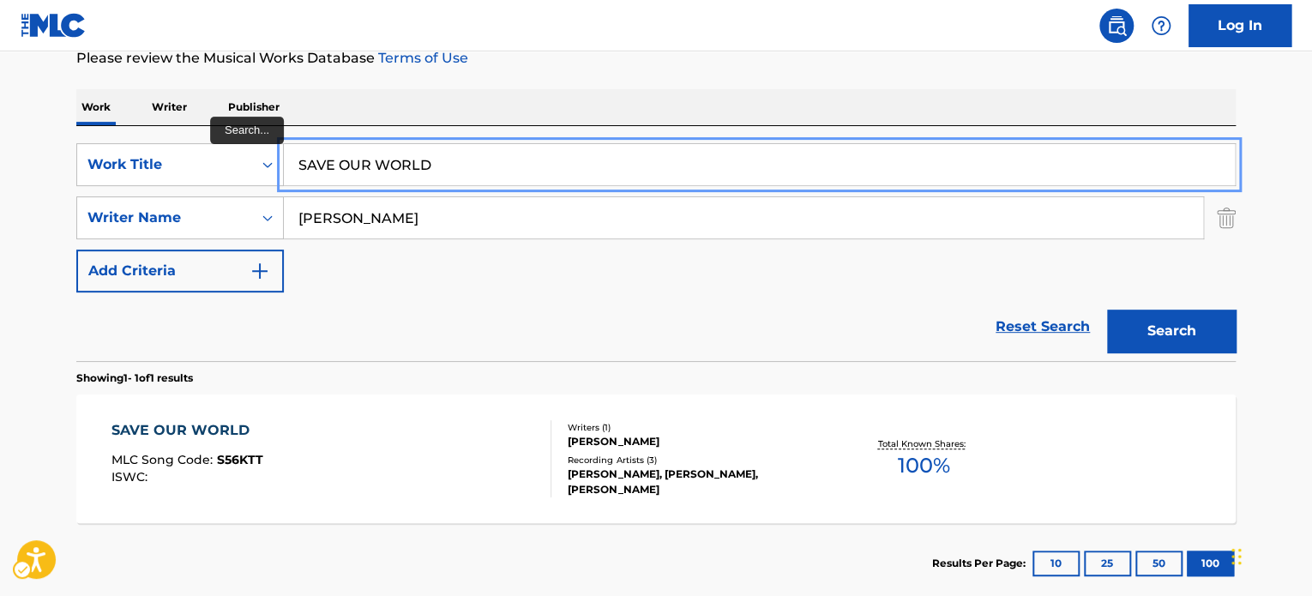
drag, startPoint x: 347, startPoint y: 154, endPoint x: 539, endPoint y: 102, distance: 198.0
paste input "HADOWS DESIRE"
click at [628, 81] on div "The MLC Public Work Search The accuracy and completeness of The MLC's data is d…" at bounding box center [656, 230] width 1201 height 748
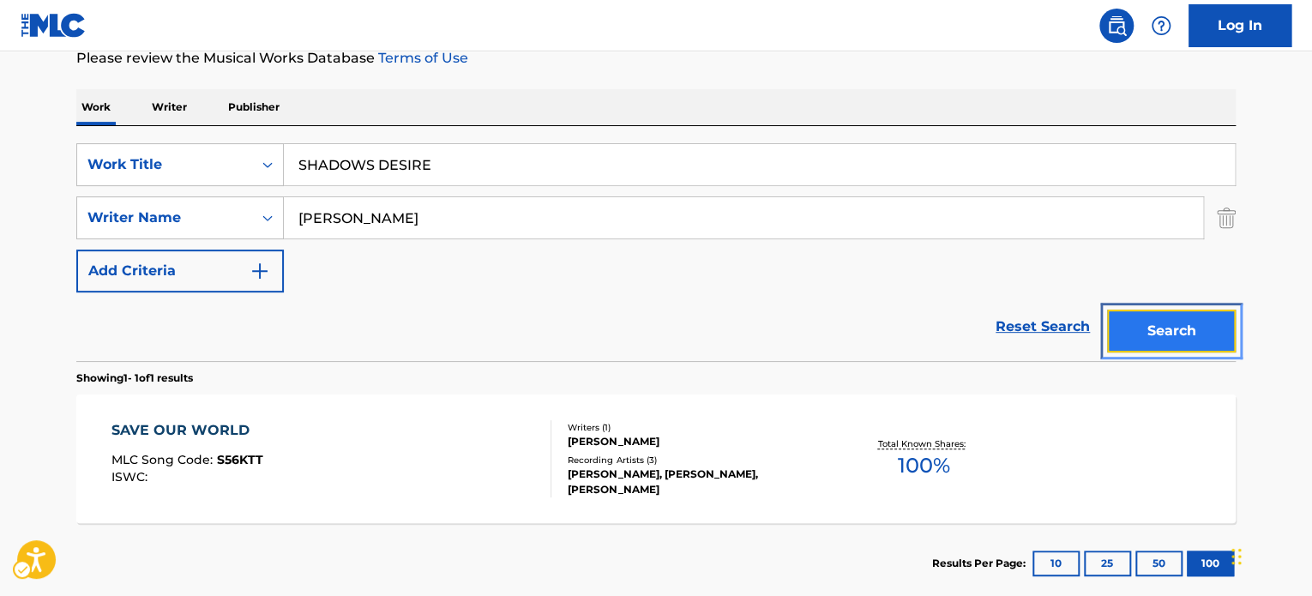
click at [1153, 349] on button "Search" at bounding box center [1171, 331] width 129 height 43
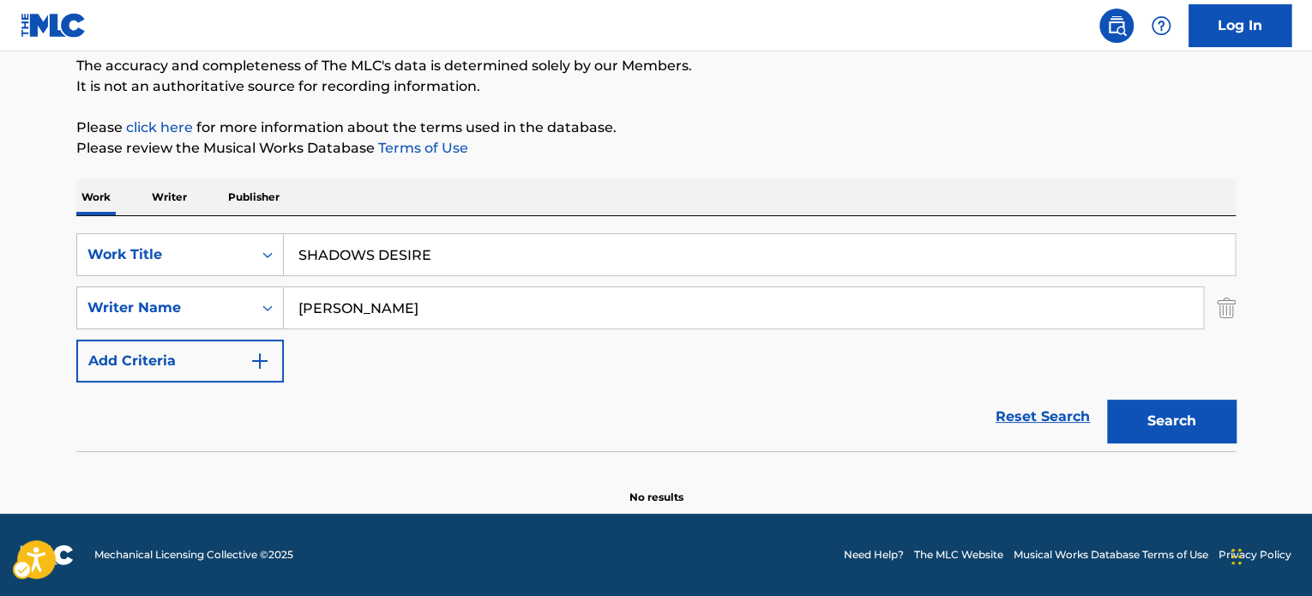
scroll to position [148, 0]
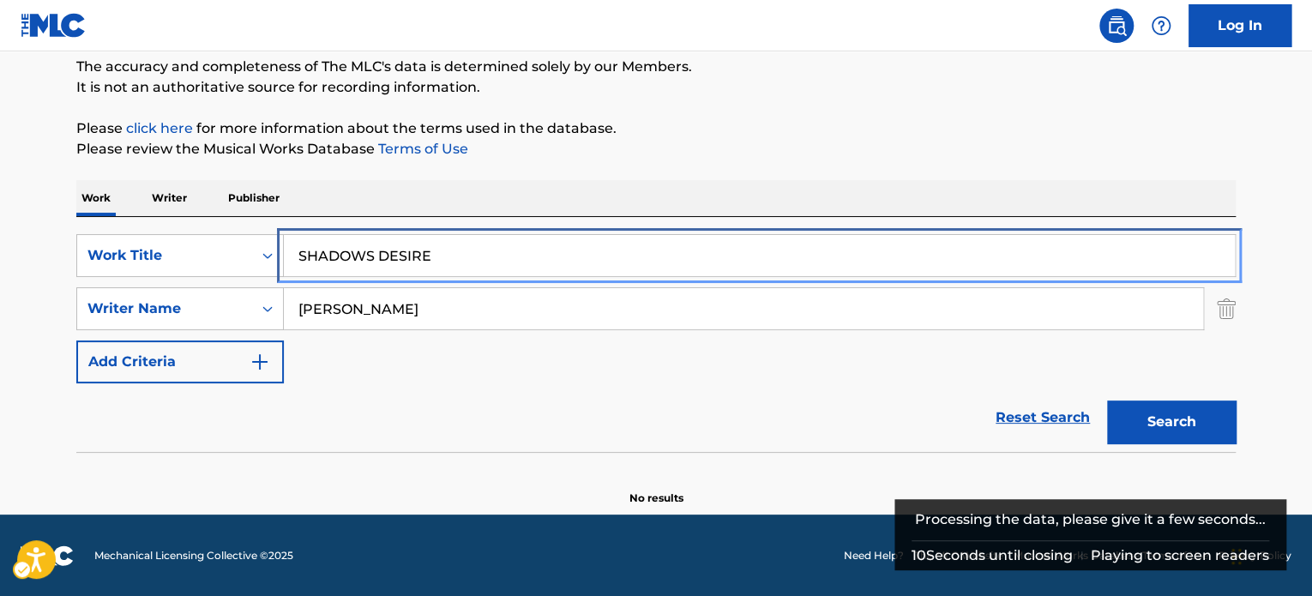
click at [497, 255] on input "SHADOWS DESIRE" at bounding box center [759, 255] width 951 height 41
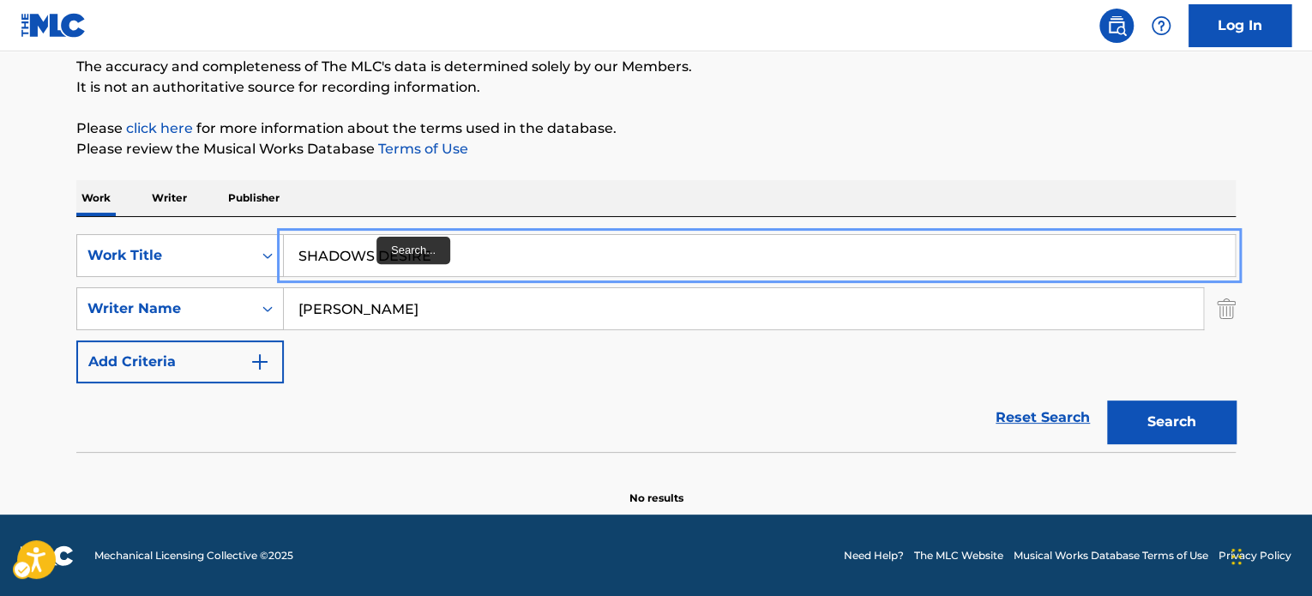
click at [377, 266] on input "SHADOWS DESIRE" at bounding box center [759, 255] width 951 height 41
paste input "TAKING ADVANTAG"
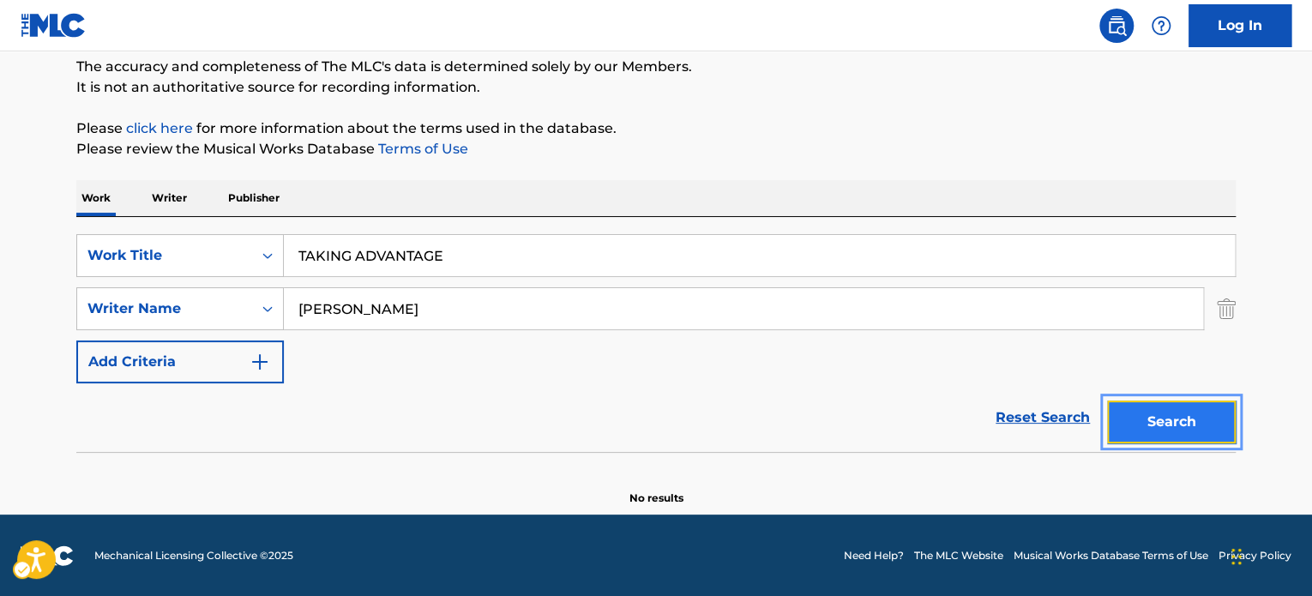
click at [1199, 416] on button "Search" at bounding box center [1171, 421] width 129 height 43
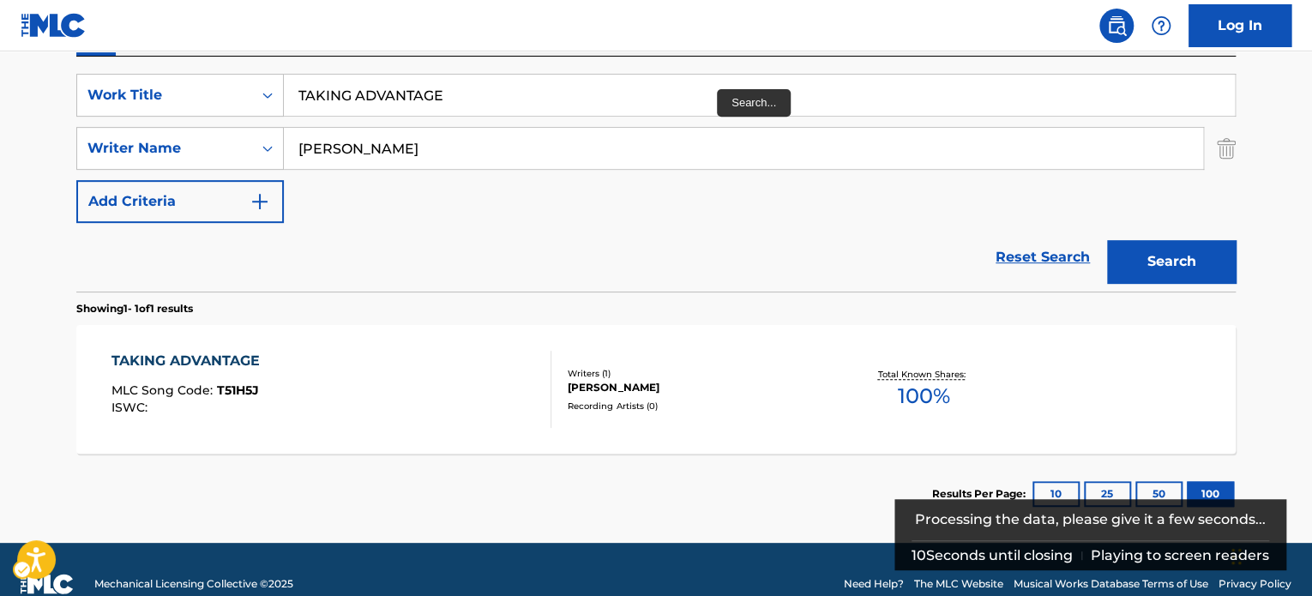
scroll to position [319, 0]
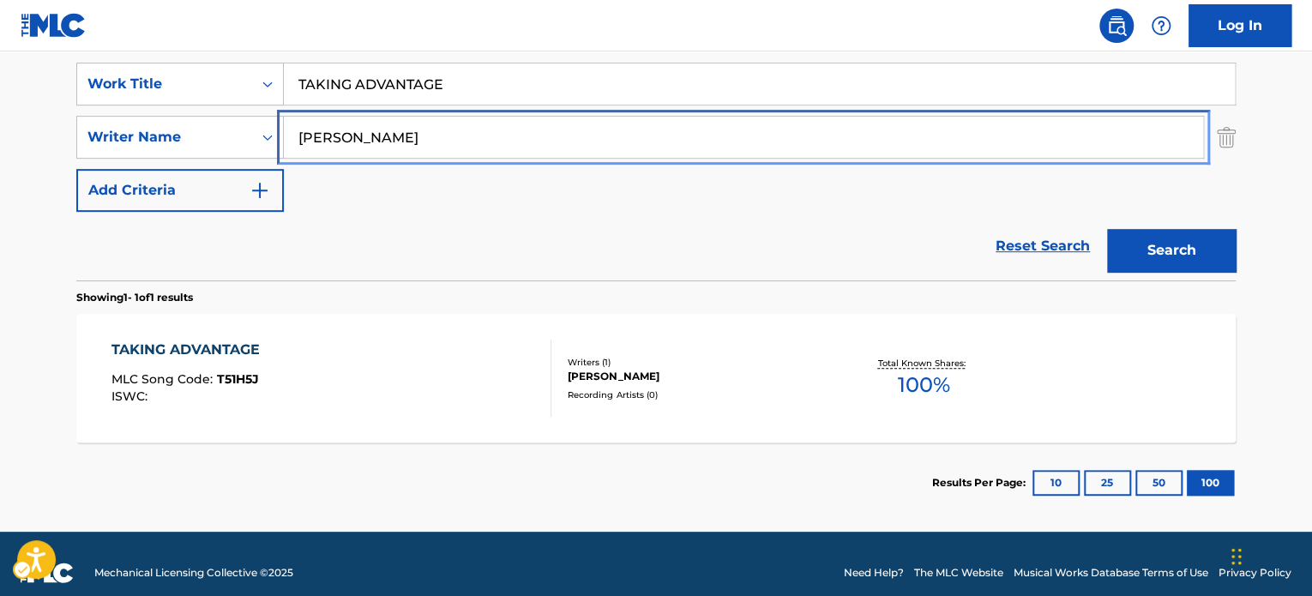
drag, startPoint x: 549, startPoint y: 127, endPoint x: 546, endPoint y: 109, distance: 18.2
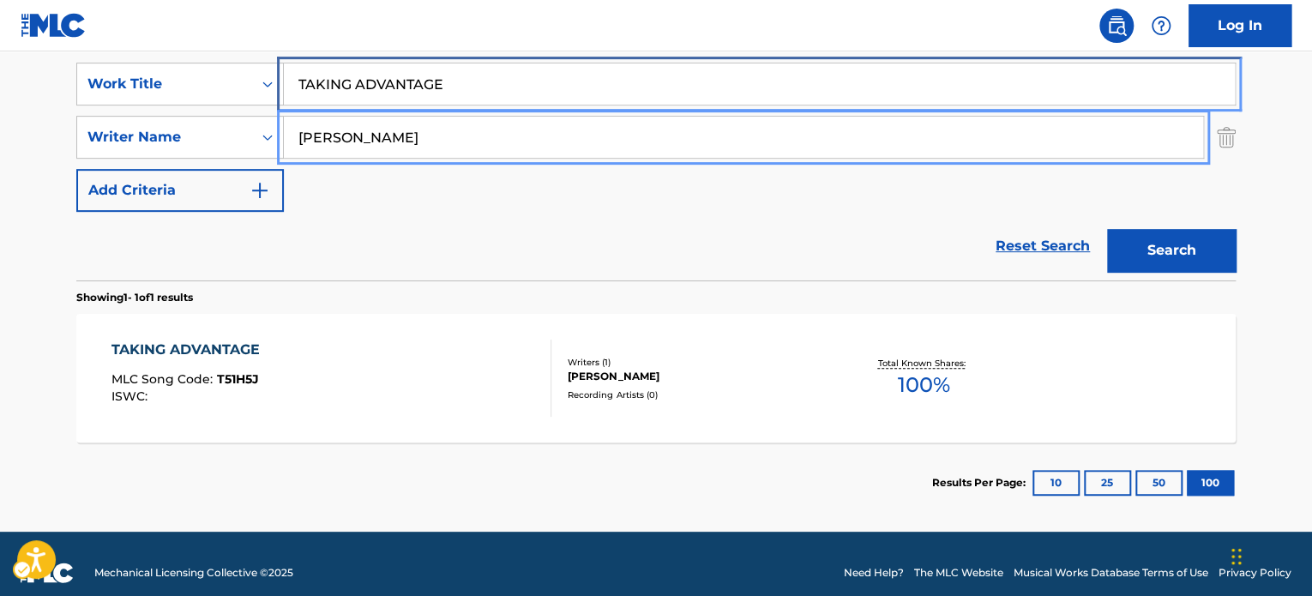
click at [543, 75] on input "TAKING ADVANTAGE" at bounding box center [759, 83] width 951 height 41
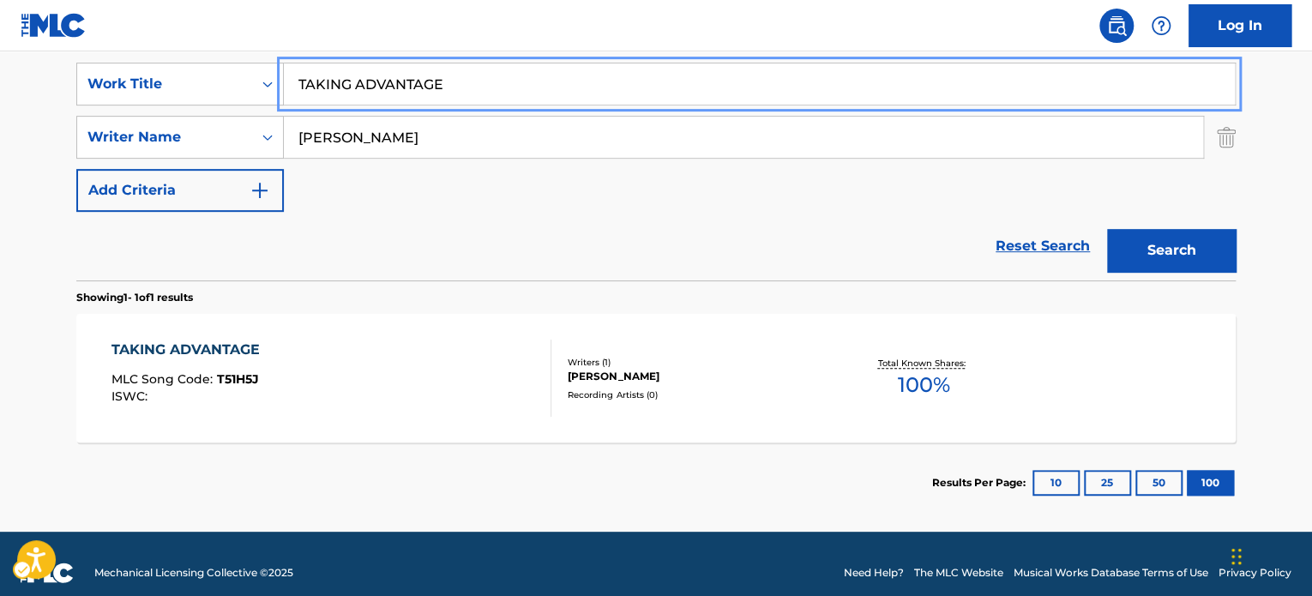
paste input "HAT DRESS"
type input "THAT DRESS"
click at [1168, 250] on button "Search" at bounding box center [1171, 250] width 129 height 43
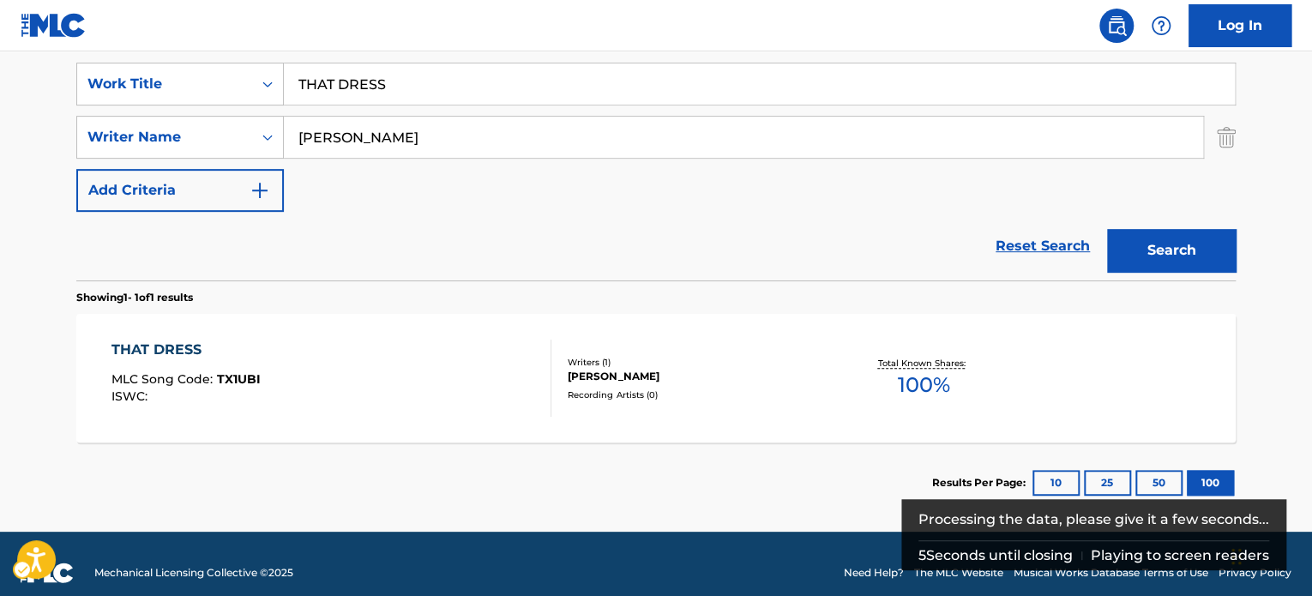
click at [629, 197] on div "SearchWithCriteria1cdf2547-efe5-4059-98ef-d665e908ec81 Work Title THAT DRESS Se…" at bounding box center [655, 137] width 1159 height 149
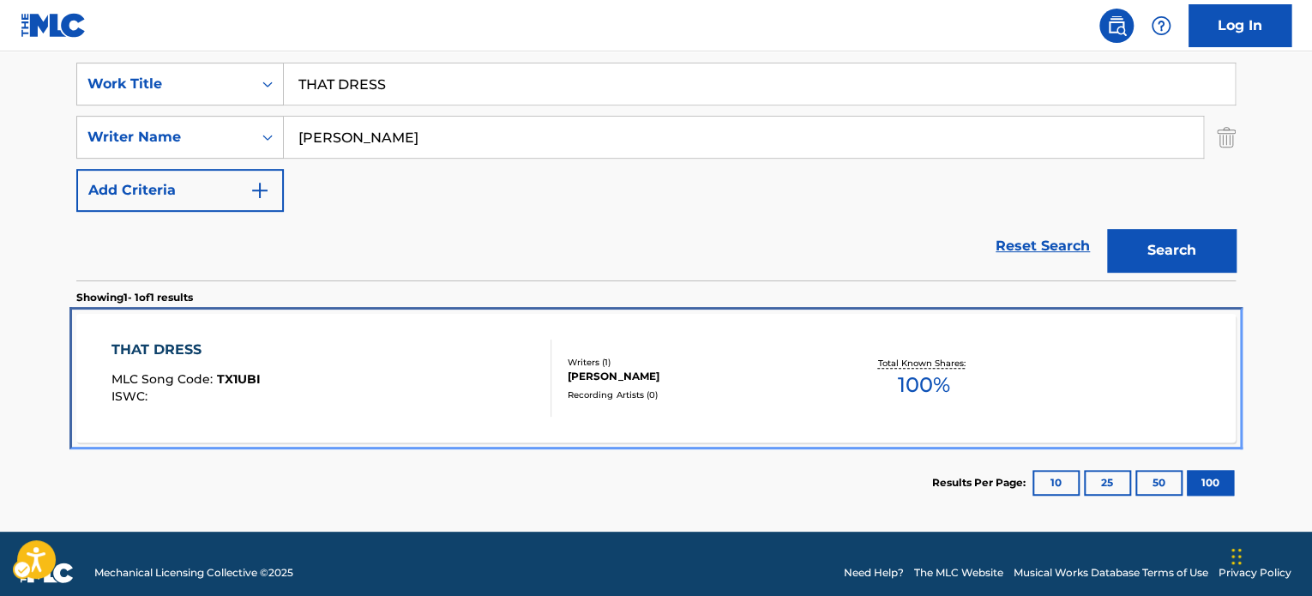
click at [449, 352] on div "THAT DRESS MLC Song Code : TX1UBI ISWC :" at bounding box center [331, 378] width 441 height 77
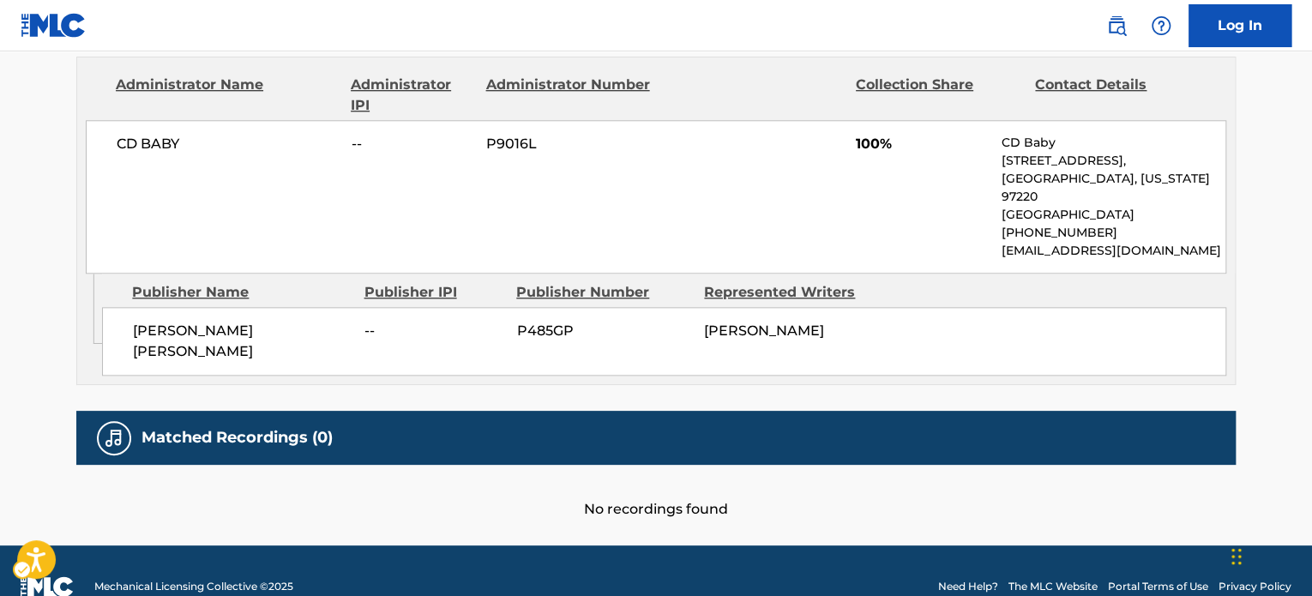
scroll to position [824, 0]
